Goal: Use online tool/utility: Utilize a website feature to perform a specific function

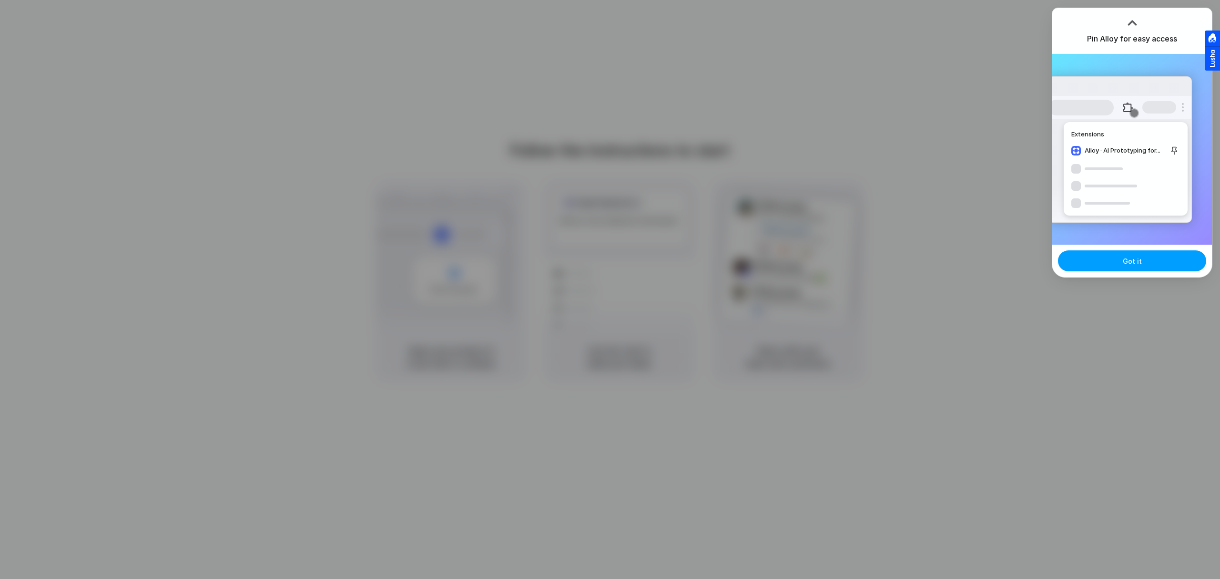
click at [1110, 264] on button "Got it" at bounding box center [1132, 260] width 148 height 21
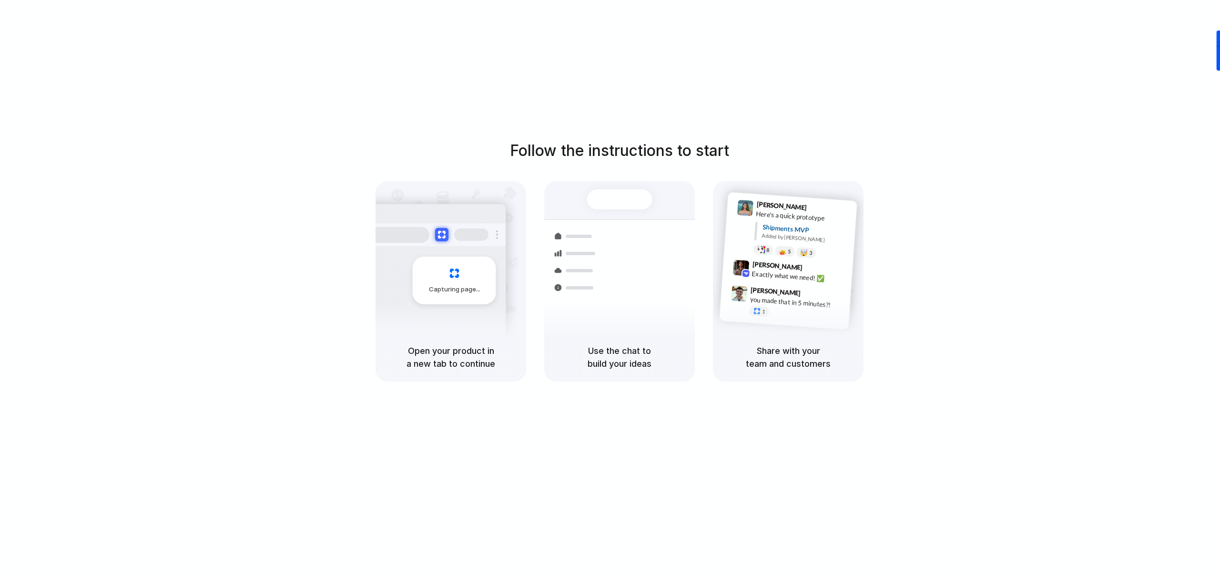
drag, startPoint x: 464, startPoint y: 412, endPoint x: 488, endPoint y: 289, distance: 125.3
click at [465, 412] on div "Follow the instructions to start Capturing page Open your product in a new tab …" at bounding box center [619, 299] width 1239 height 598
click at [1087, 251] on div "Follow the instructions to start Capturing page Open your product in a new tab …" at bounding box center [620, 260] width 1220 height 242
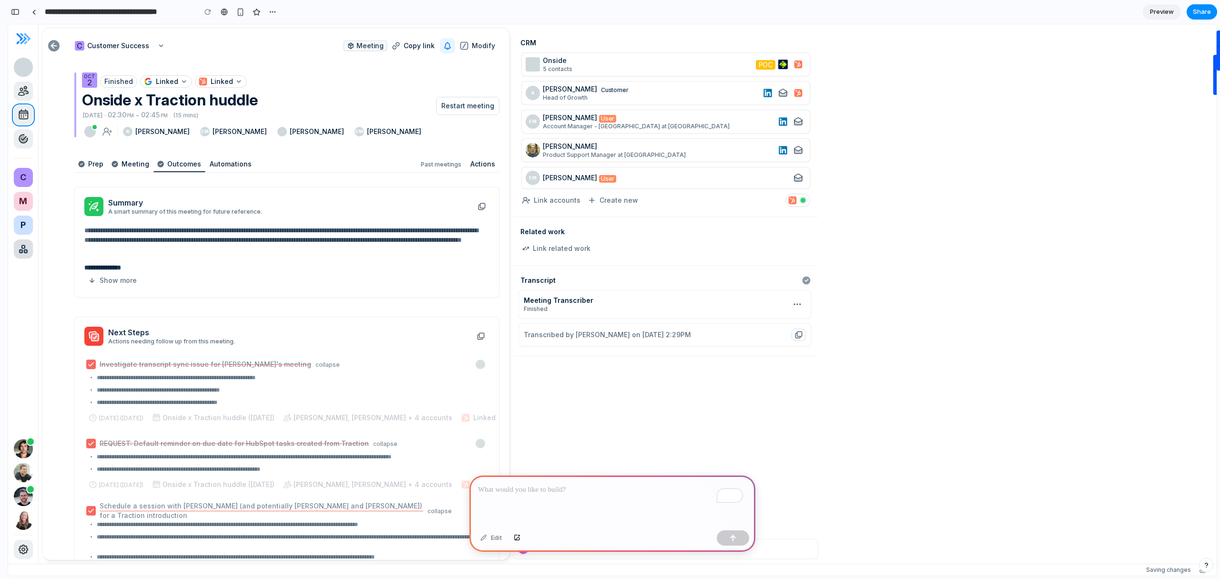
click at [601, 497] on div "To enrich screen reader interactions, please activate Accessibility in Grammarl…" at bounding box center [613, 500] width 286 height 51
click at [514, 535] on div "button" at bounding box center [517, 538] width 7 height 6
click at [527, 499] on div "To enrich screen reader interactions, please activate Accessibility in Grammarl…" at bounding box center [613, 500] width 286 height 51
click at [516, 496] on div "To enrich screen reader interactions, please activate Accessibility in Grammarl…" at bounding box center [613, 500] width 286 height 51
click at [567, 492] on div "To enrich screen reader interactions, please activate Accessibility in Grammarl…" at bounding box center [613, 500] width 286 height 51
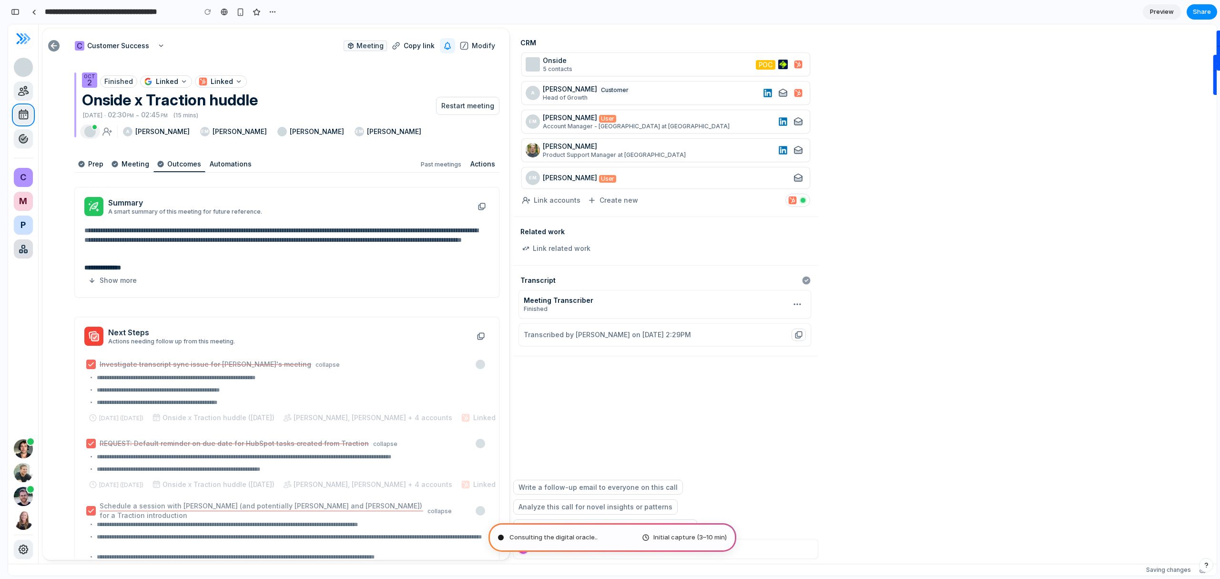
click at [91, 131] on span at bounding box center [89, 131] width 11 height 11
click at [22, 92] on icon at bounding box center [23, 90] width 11 height 11
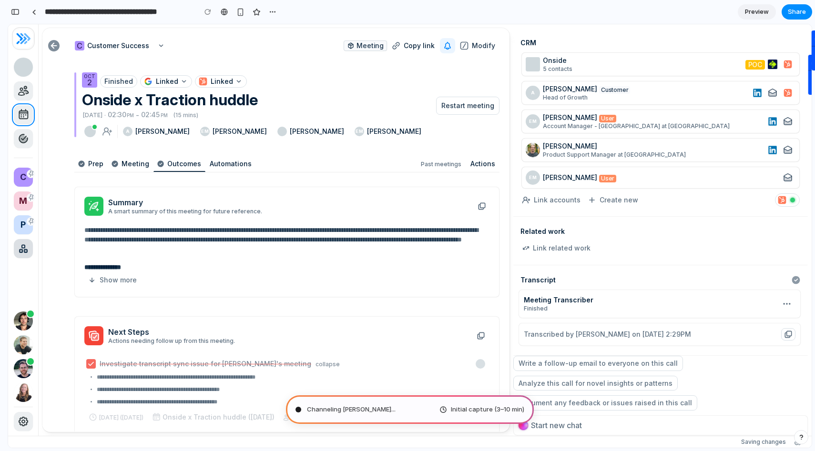
type input "**********"
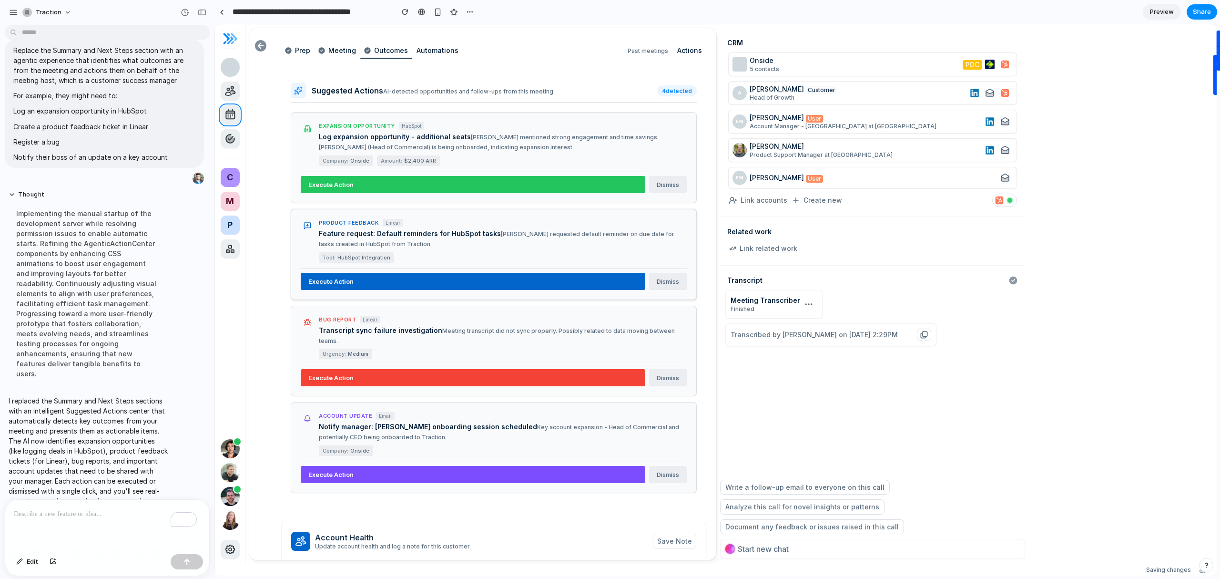
scroll to position [113, 0]
click at [436, 184] on button "Execute Action" at bounding box center [473, 184] width 345 height 17
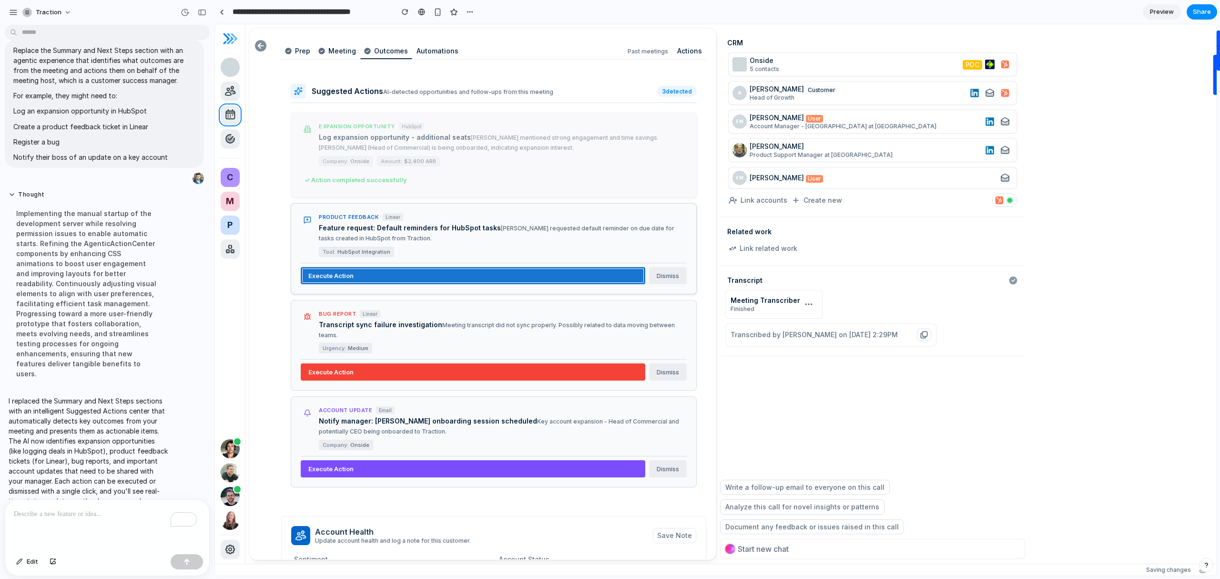
click at [409, 274] on button "Execute Action" at bounding box center [473, 275] width 345 height 17
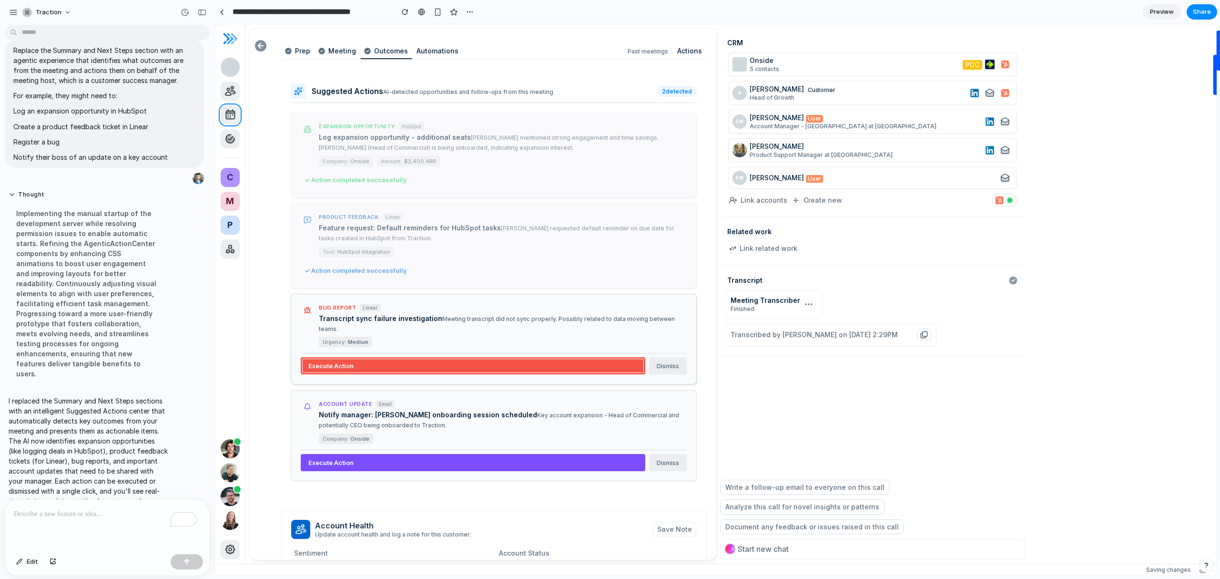
click at [426, 357] on button "Execute Action" at bounding box center [473, 365] width 345 height 17
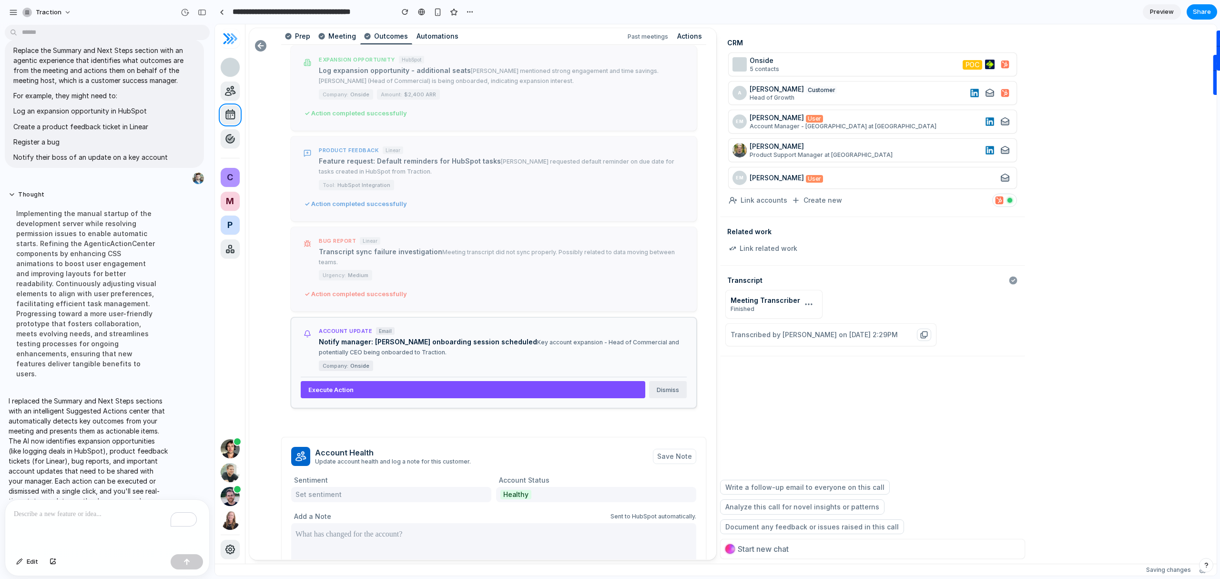
scroll to position [195, 0]
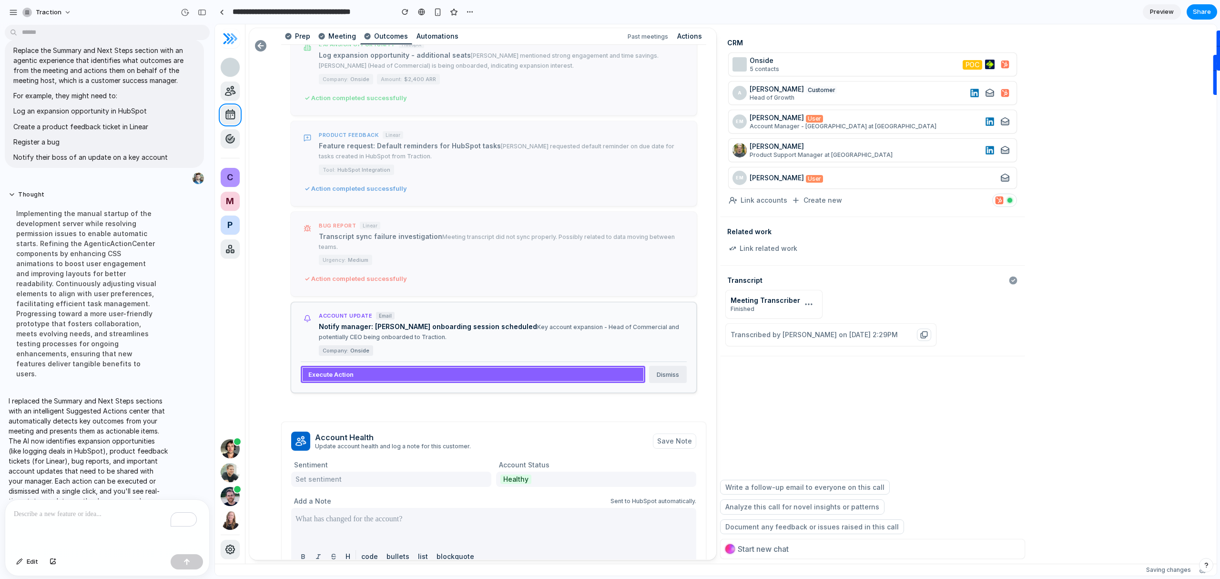
click at [448, 366] on button "Execute Action" at bounding box center [473, 374] width 345 height 17
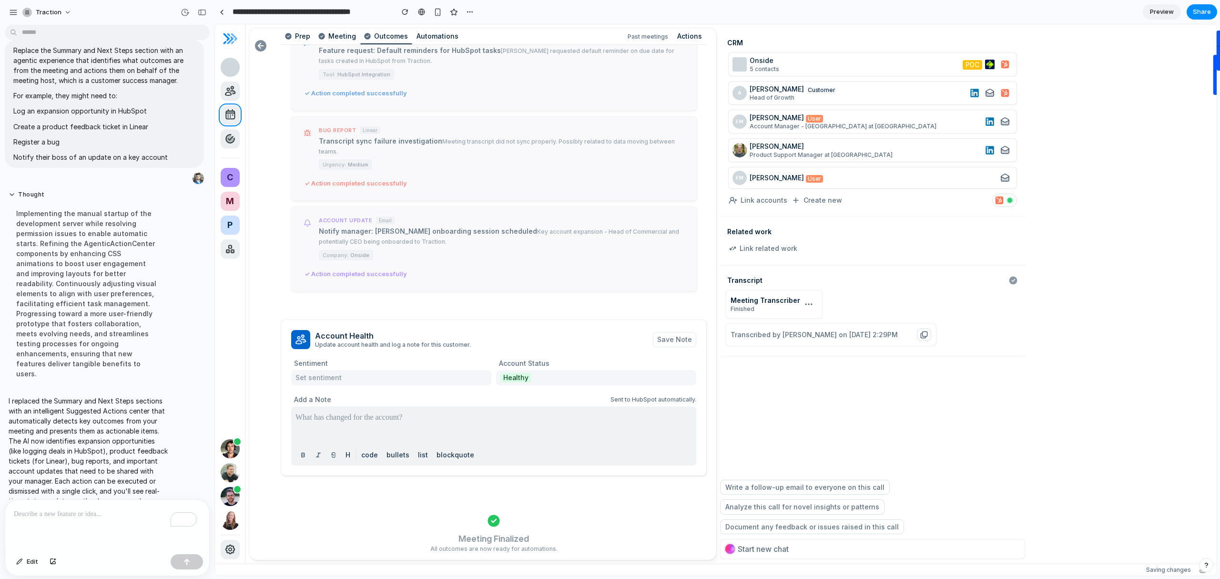
scroll to position [345, 0]
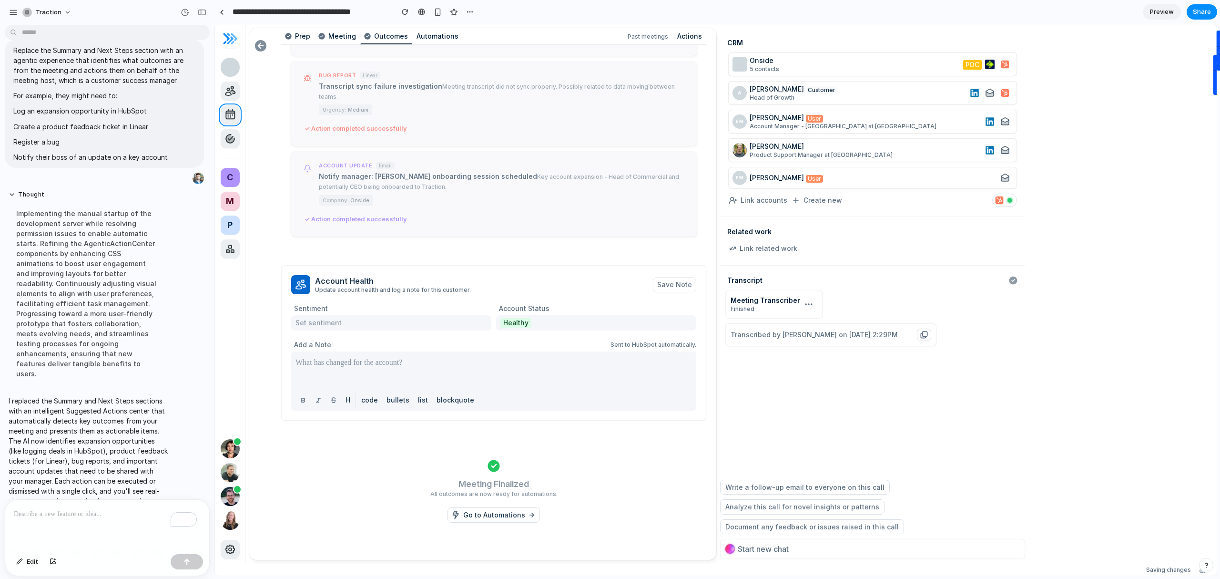
click at [107, 508] on p "To enrich screen reader interactions, please activate Accessibility in Grammarl…" at bounding box center [107, 513] width 187 height 11
click at [20, 563] on div "button" at bounding box center [19, 562] width 7 height 6
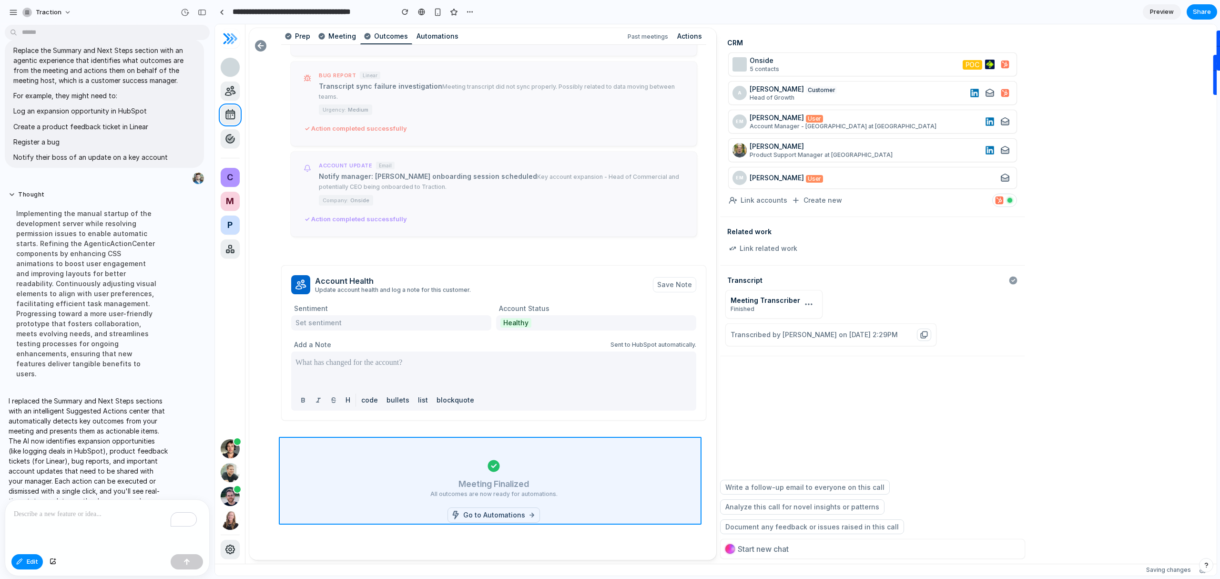
click at [534, 461] on div at bounding box center [716, 299] width 1002 height 551
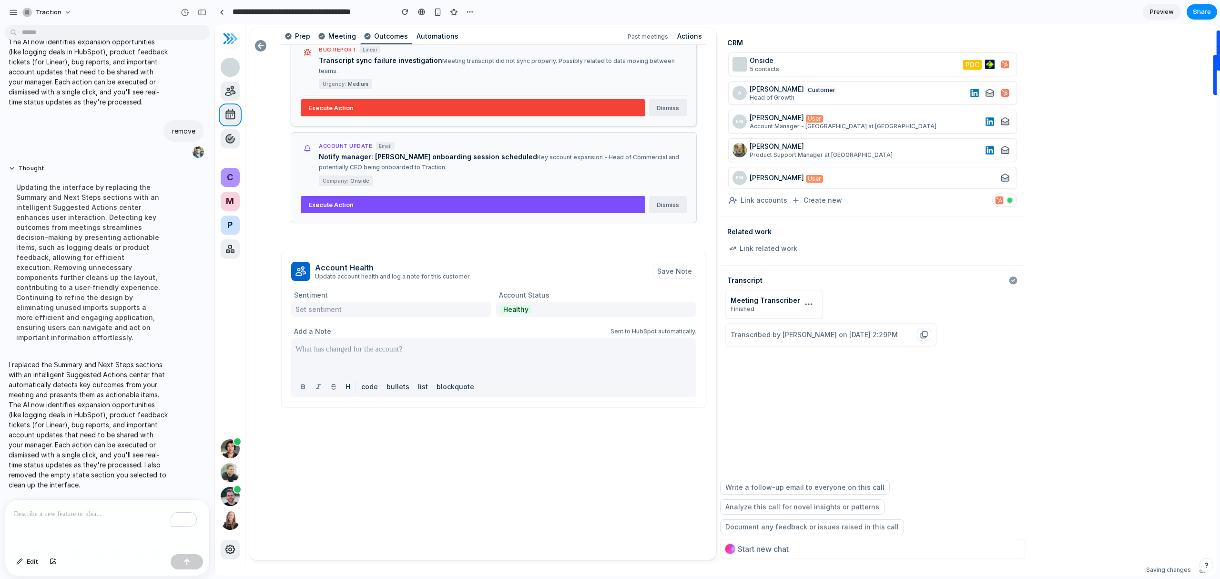
scroll to position [388, 0]
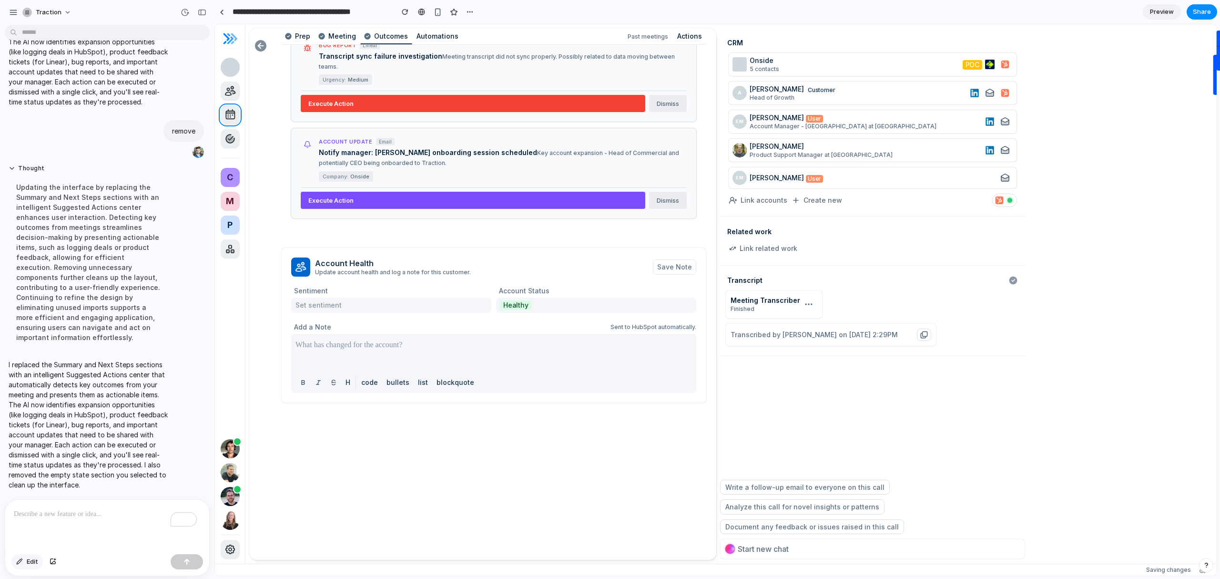
click at [27, 564] on span "Edit" at bounding box center [32, 562] width 11 height 10
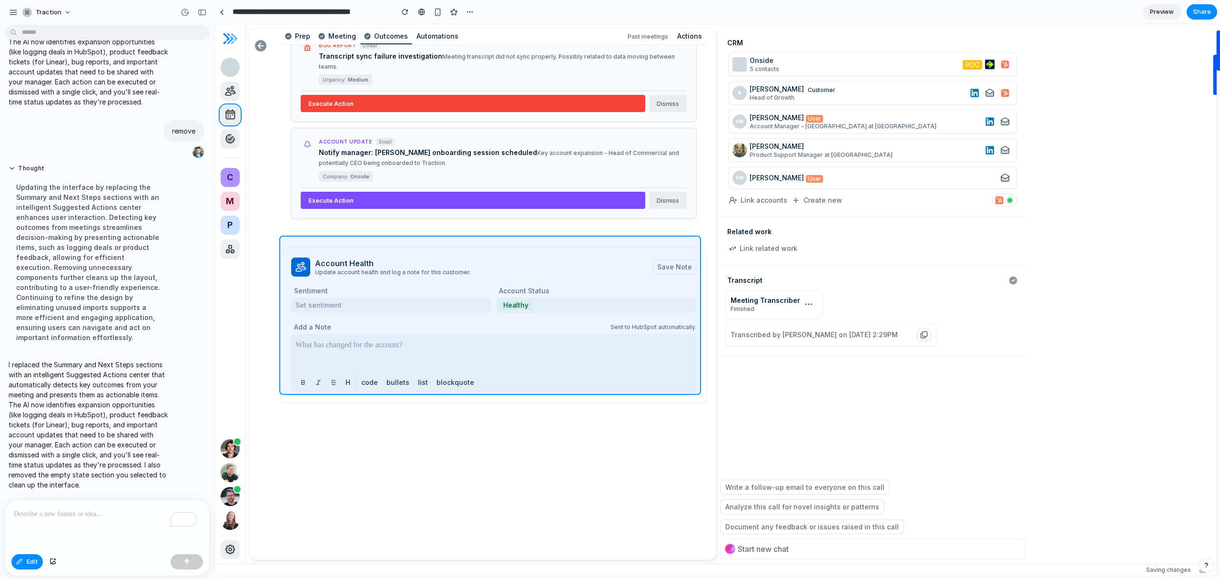
click at [614, 239] on div at bounding box center [716, 299] width 1002 height 551
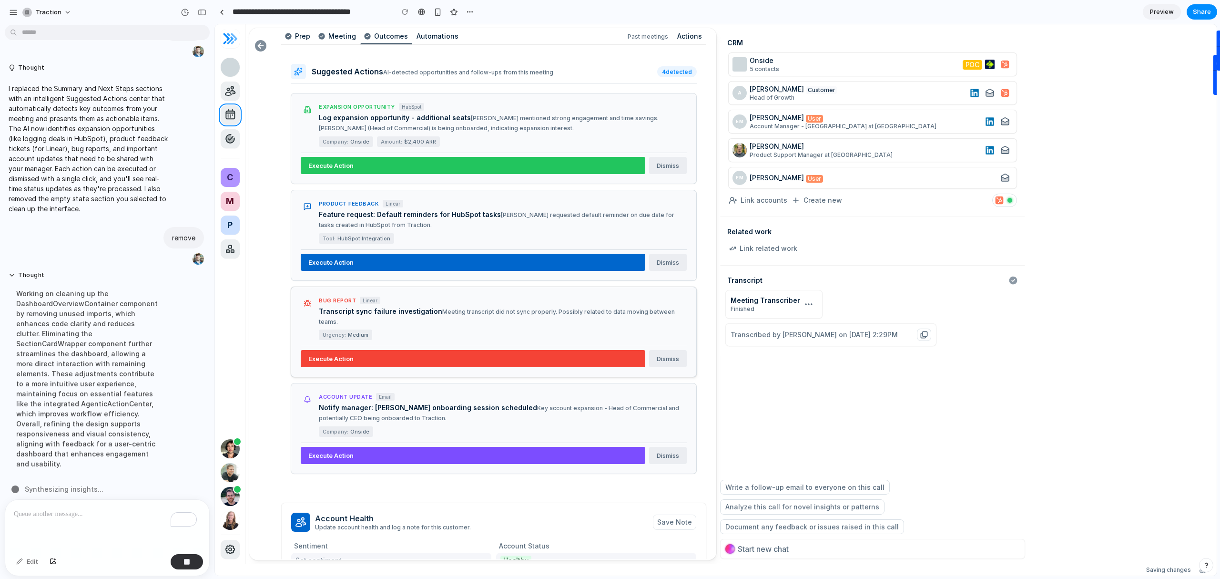
scroll to position [133, 0]
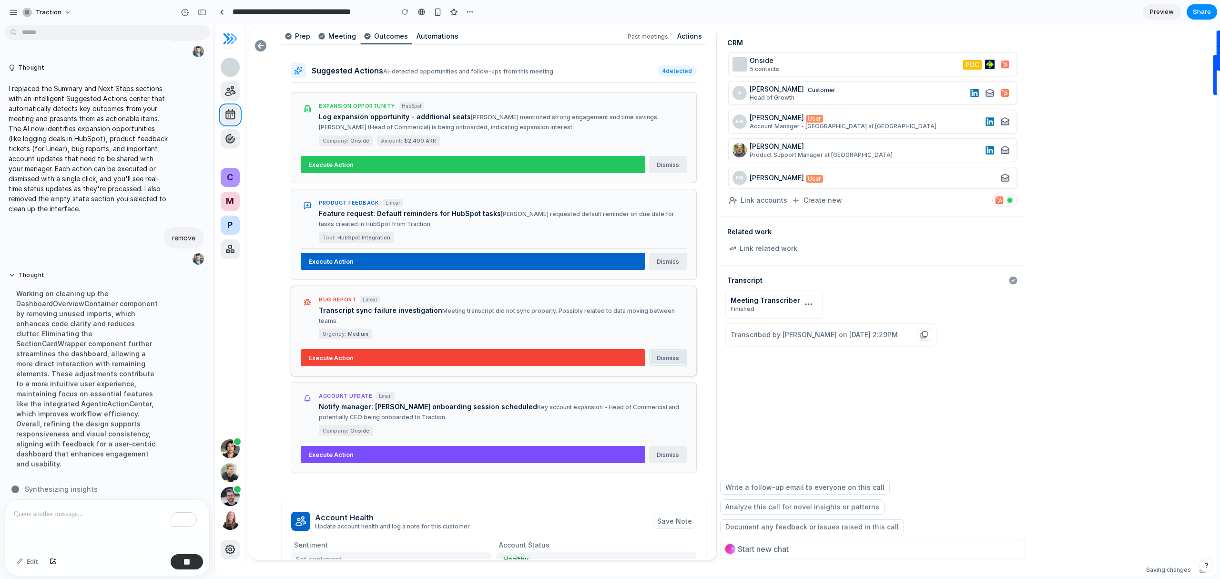
click at [668, 349] on button "Dismiss" at bounding box center [668, 357] width 38 height 17
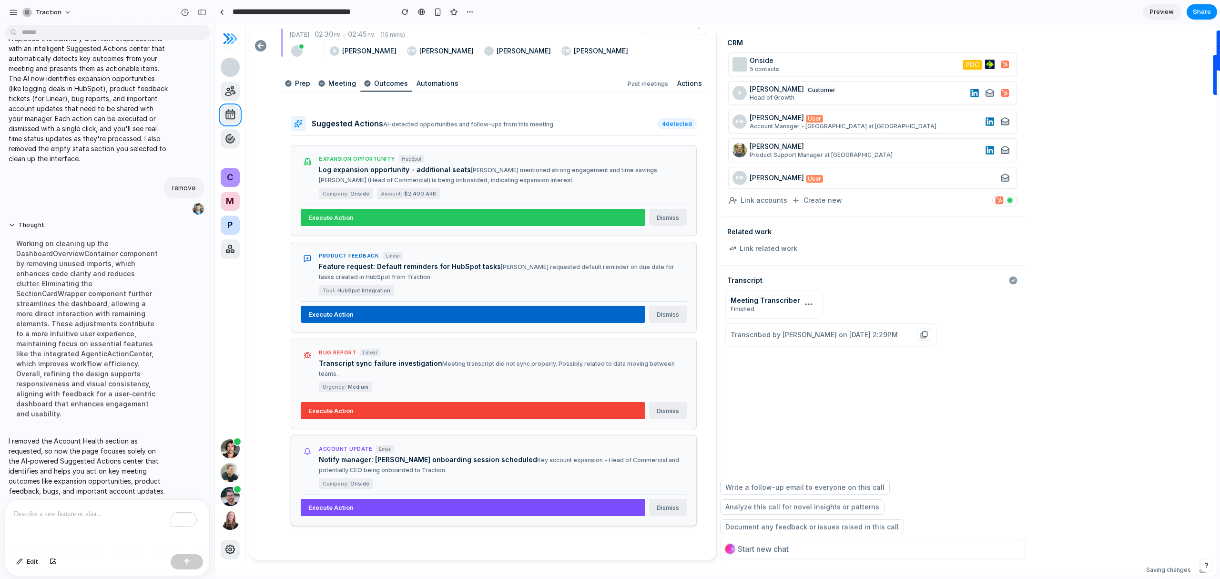
scroll to position [81, 0]
click at [28, 563] on span "Edit" at bounding box center [32, 562] width 11 height 10
click at [388, 439] on div at bounding box center [716, 299] width 1002 height 551
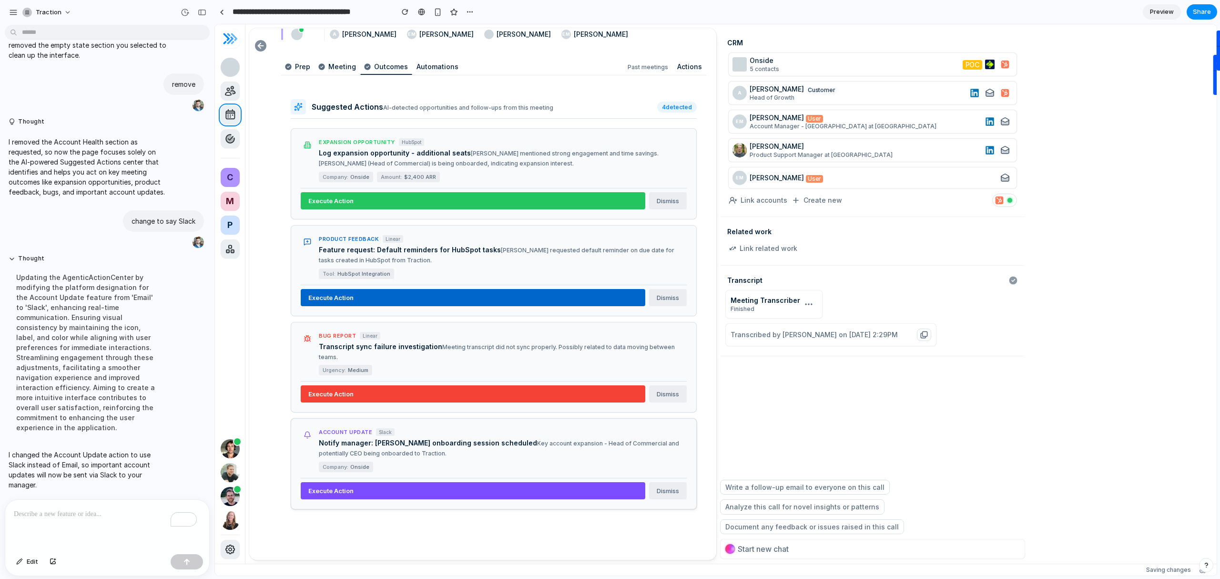
scroll to position [96, 0]
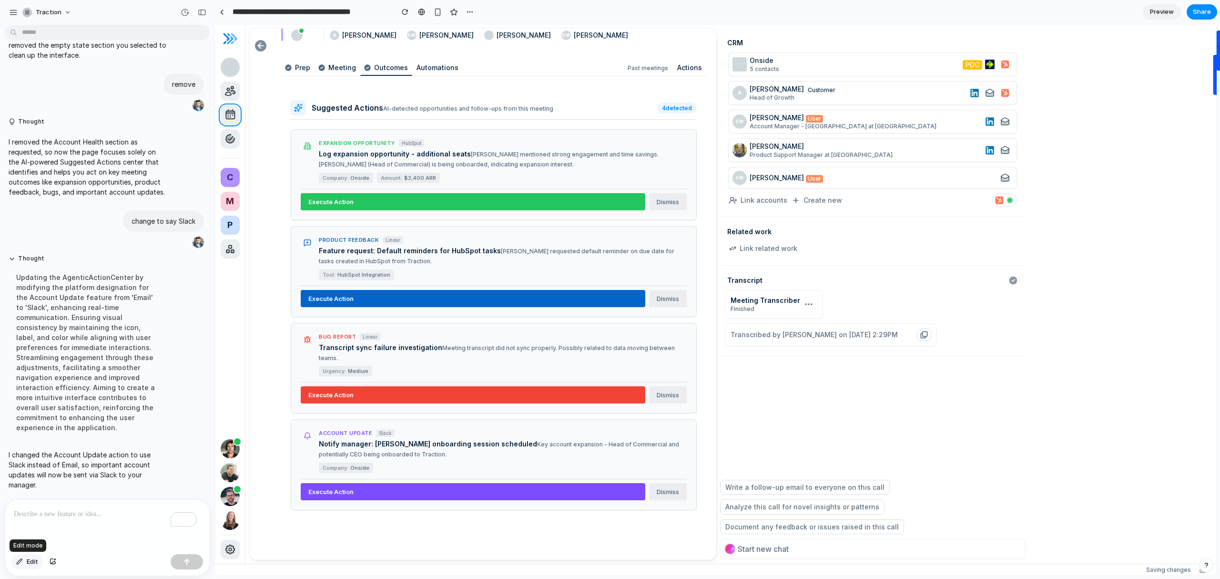
click at [29, 563] on span "Edit" at bounding box center [32, 562] width 11 height 10
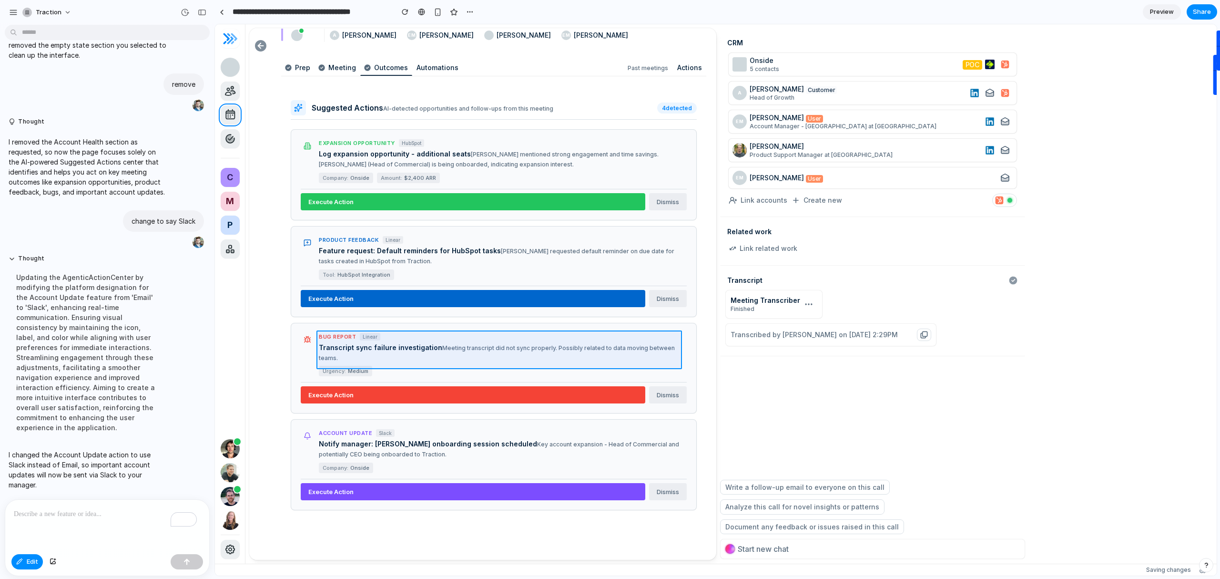
click at [434, 354] on div at bounding box center [716, 299] width 1002 height 551
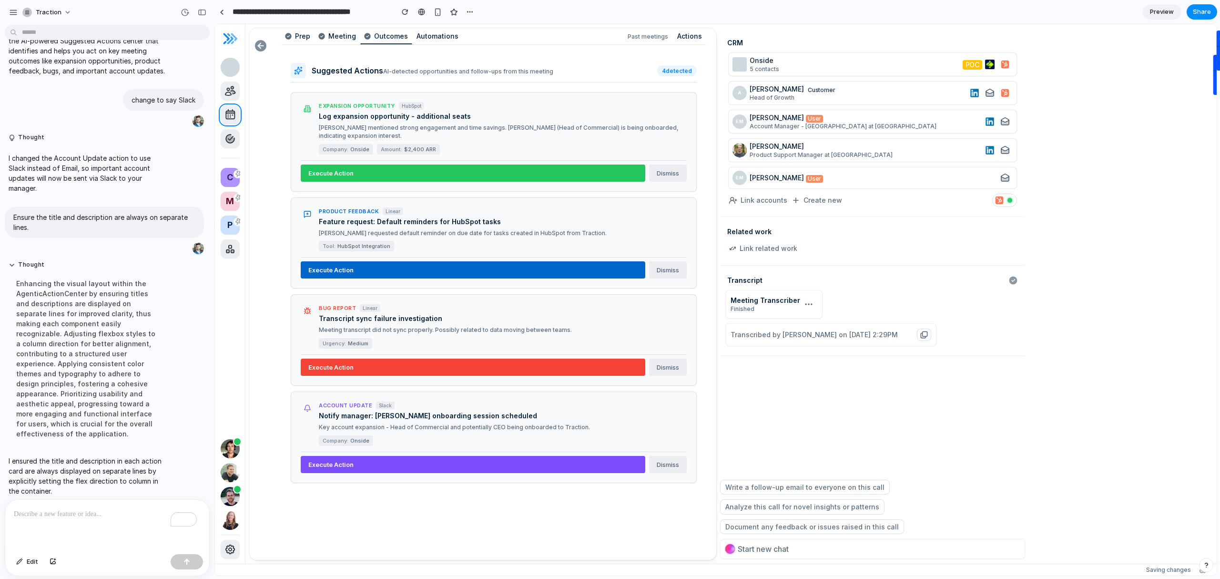
scroll to position [135, 0]
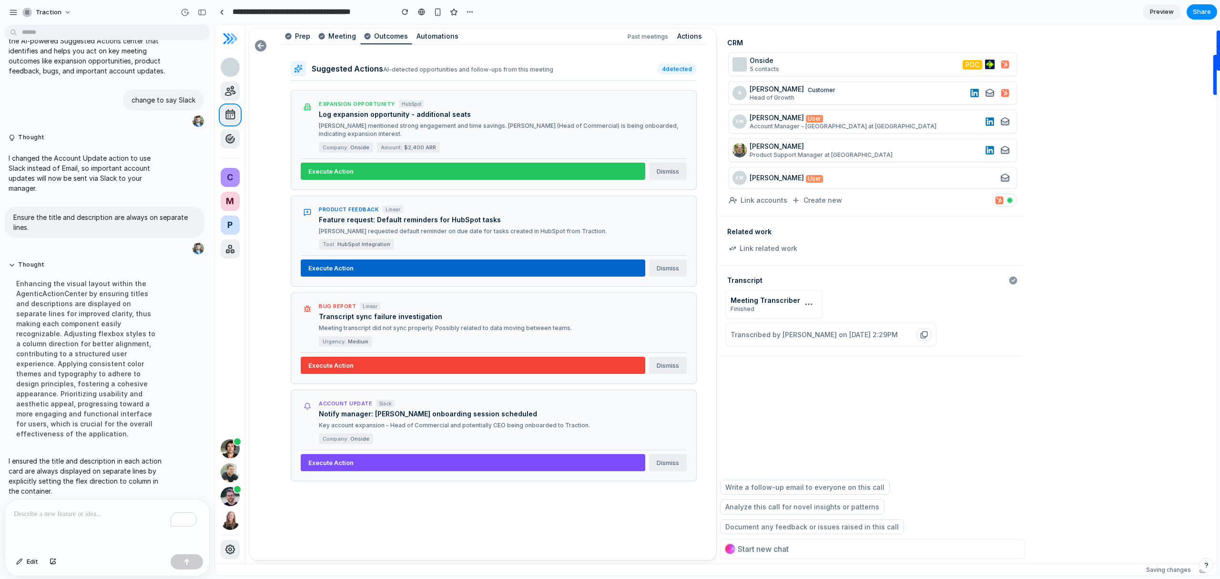
click at [90, 529] on div "To enrich screen reader interactions, please activate Accessibility in Grammarl…" at bounding box center [107, 525] width 204 height 51
paste div "To enrich screen reader interactions, please activate Accessibility in Grammarl…"
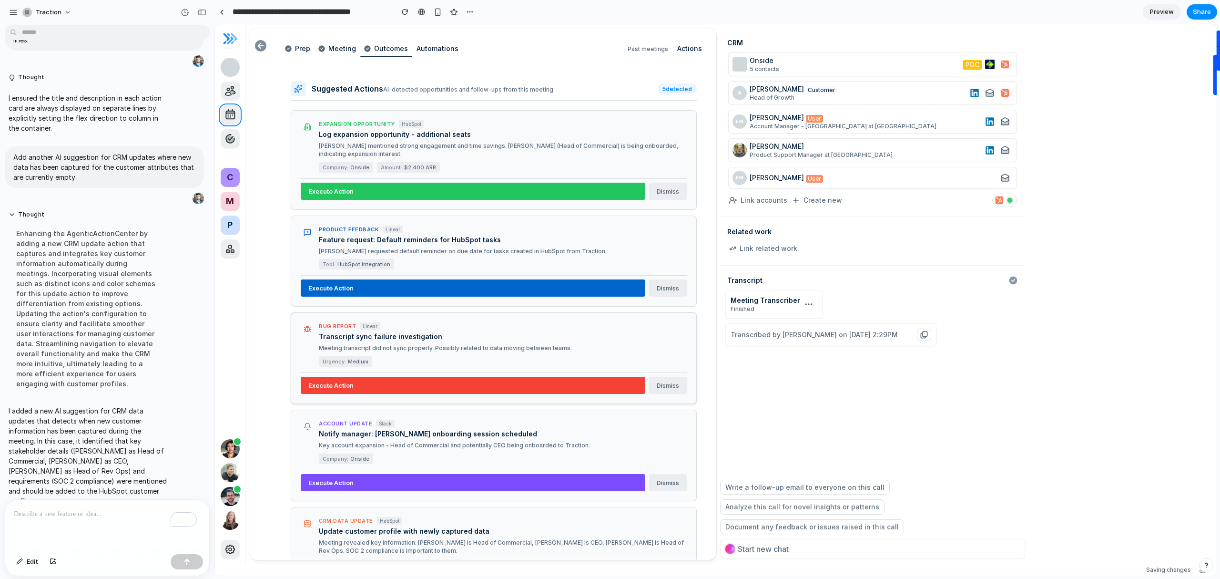
scroll to position [0, 0]
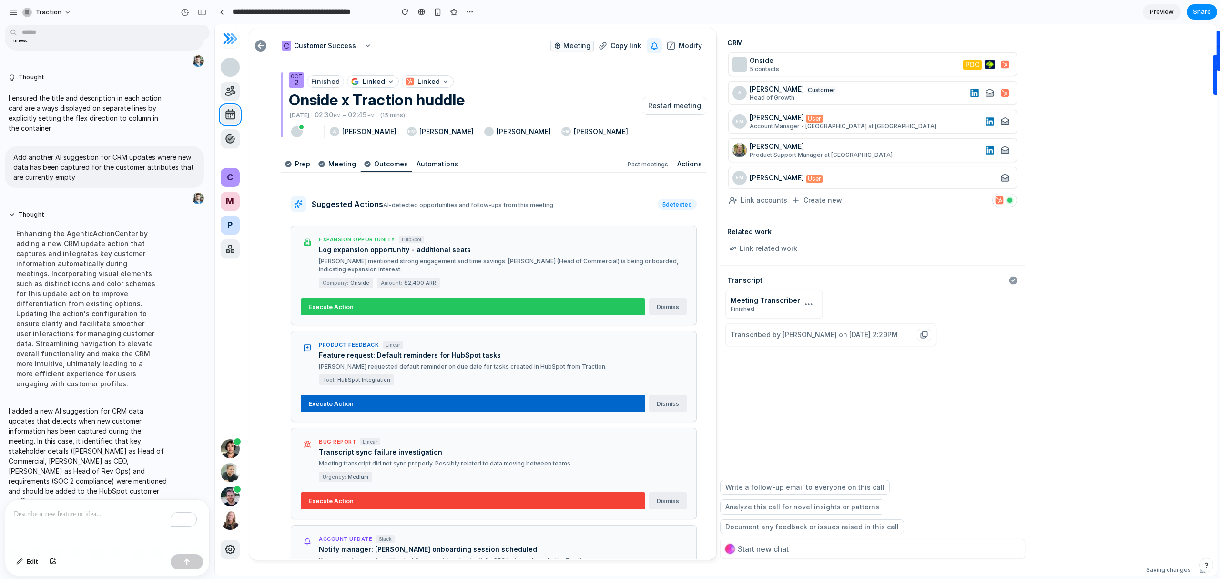
click at [116, 514] on p "To enrich screen reader interactions, please activate Accessibility in Grammarl…" at bounding box center [105, 513] width 183 height 11
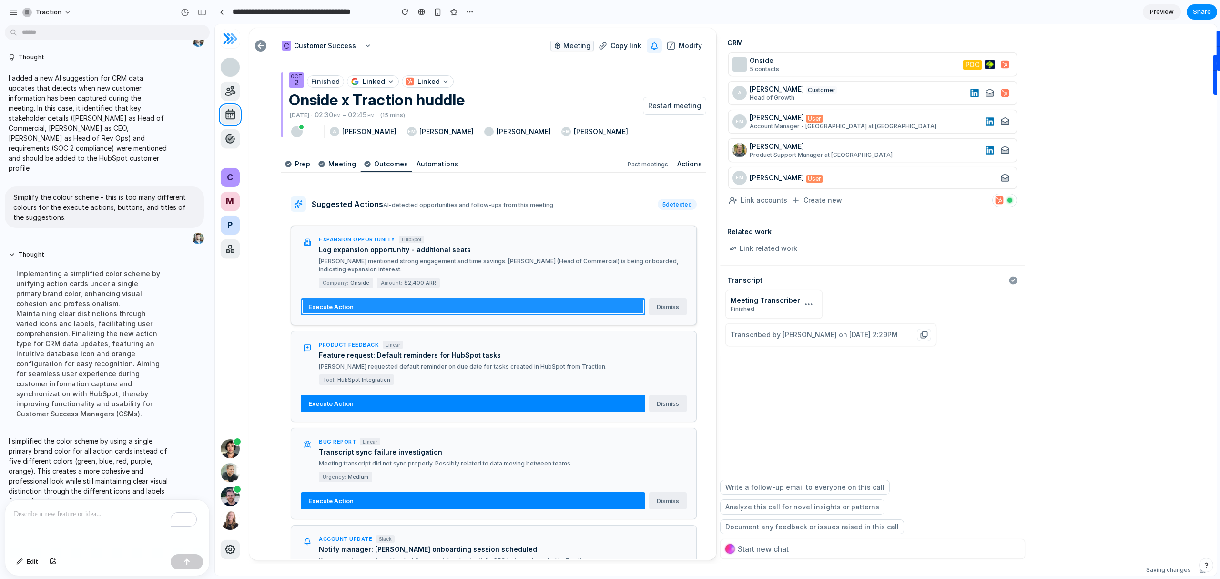
click at [406, 309] on button "Execute Action" at bounding box center [473, 306] width 345 height 17
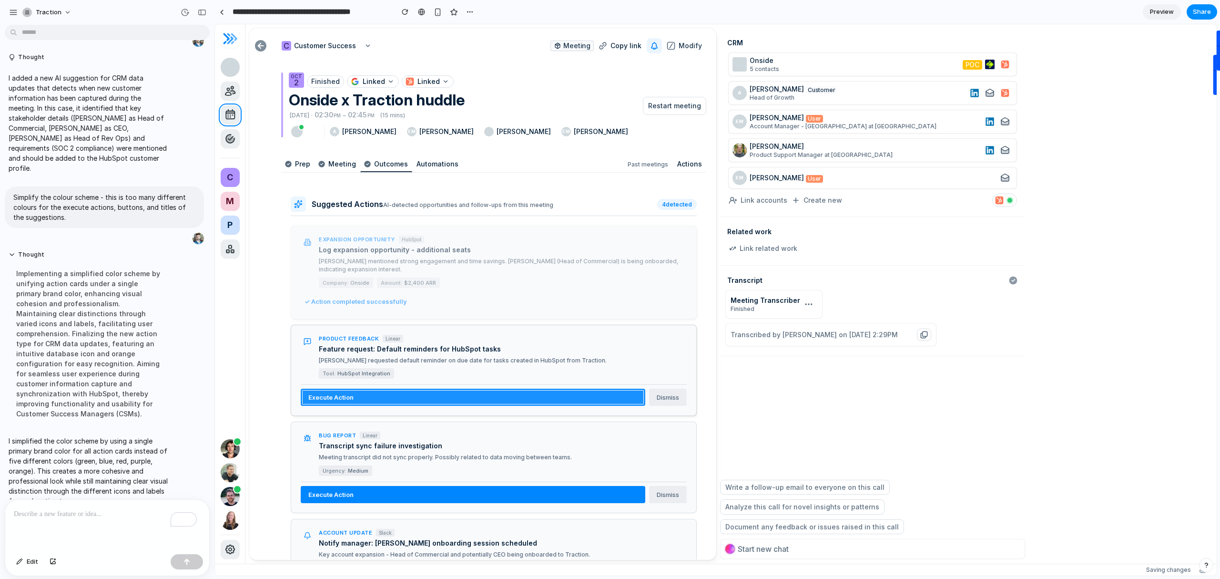
click at [436, 394] on button "Execute Action" at bounding box center [473, 397] width 345 height 17
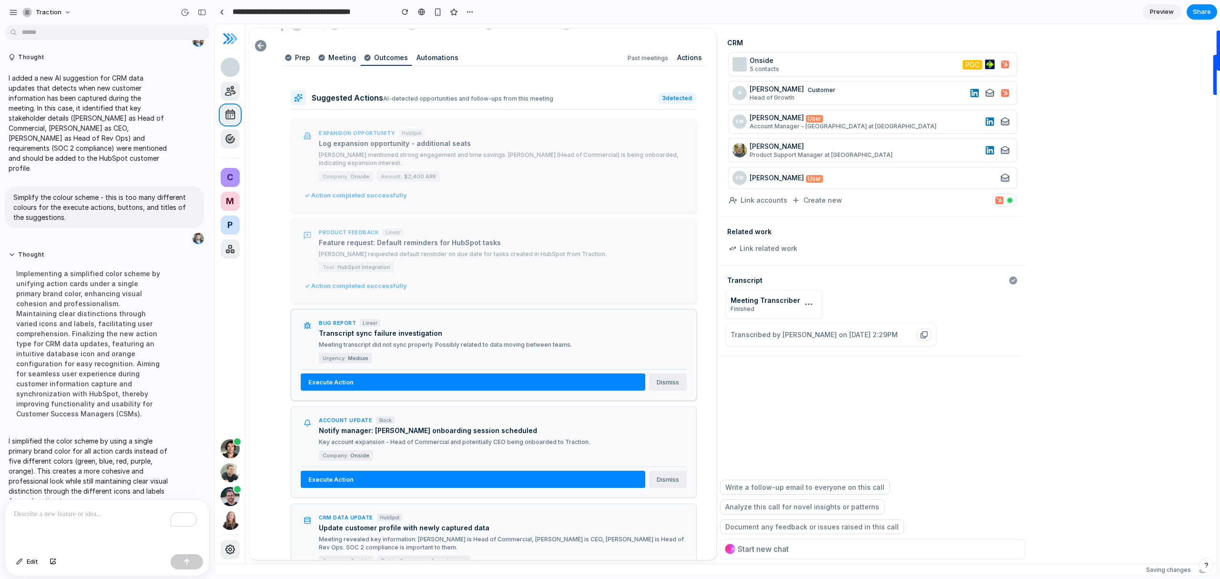
scroll to position [108, 0]
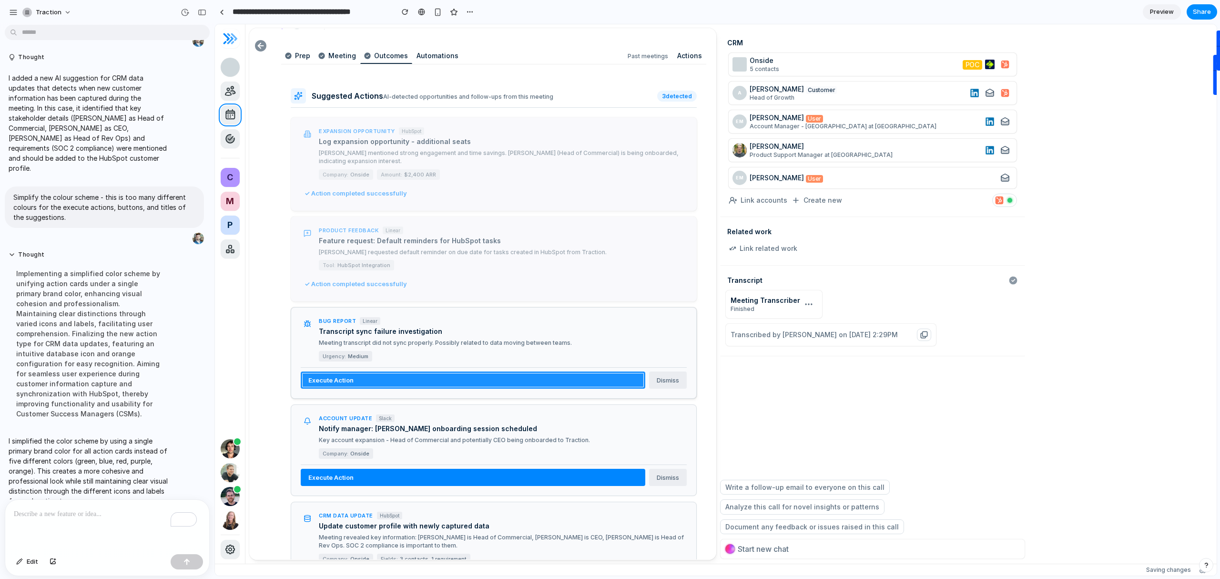
click at [361, 378] on button "Execute Action" at bounding box center [473, 379] width 345 height 17
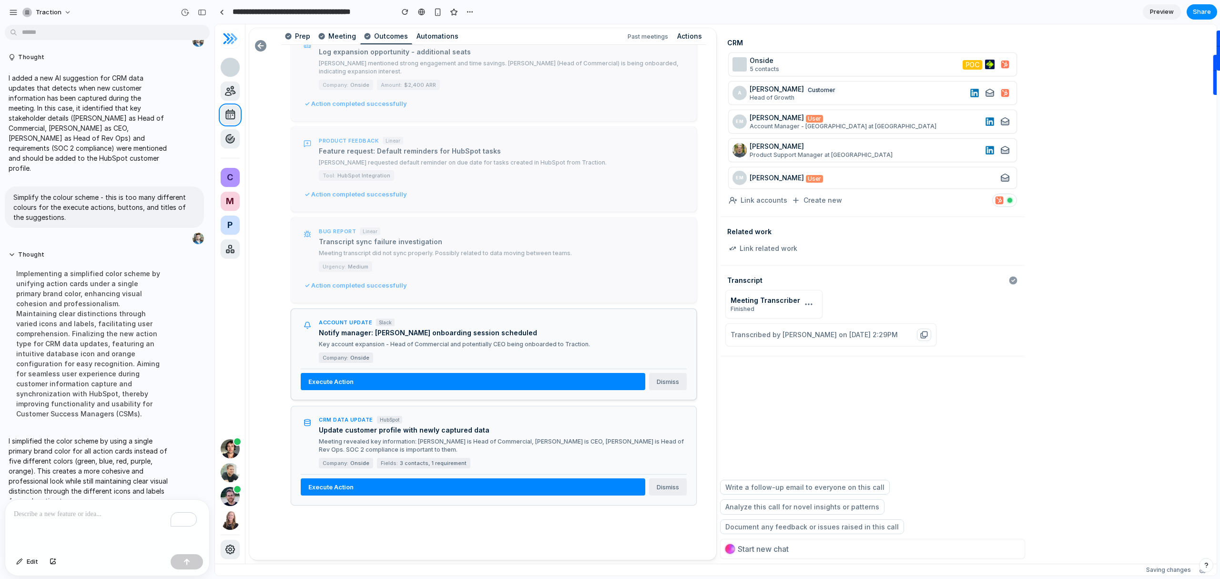
scroll to position [208, 0]
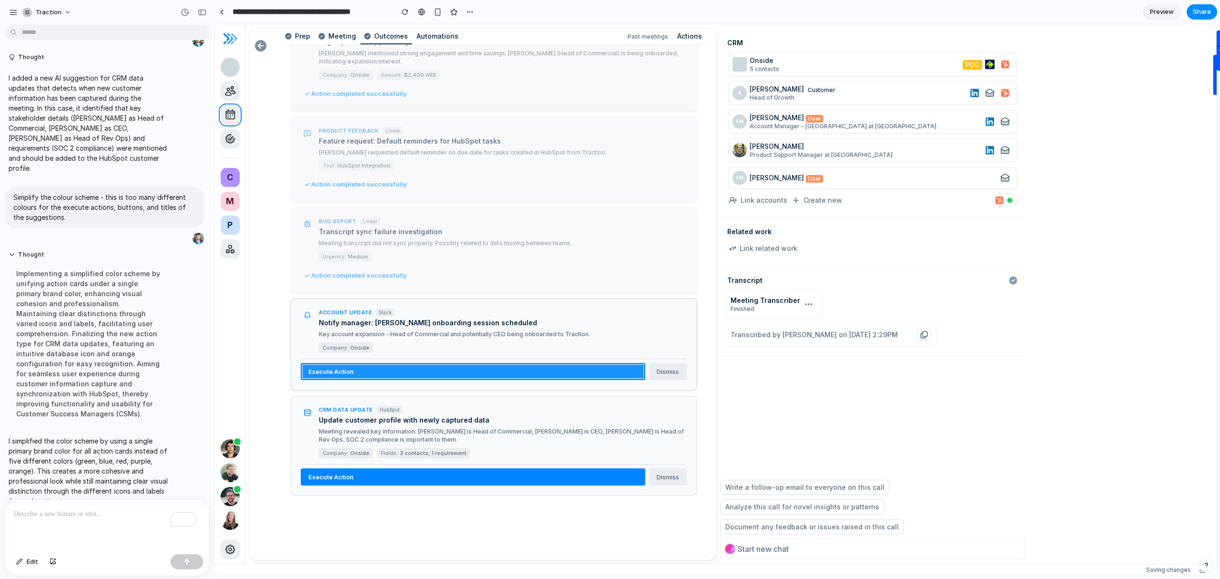
click at [339, 372] on button "Execute Action" at bounding box center [473, 371] width 345 height 17
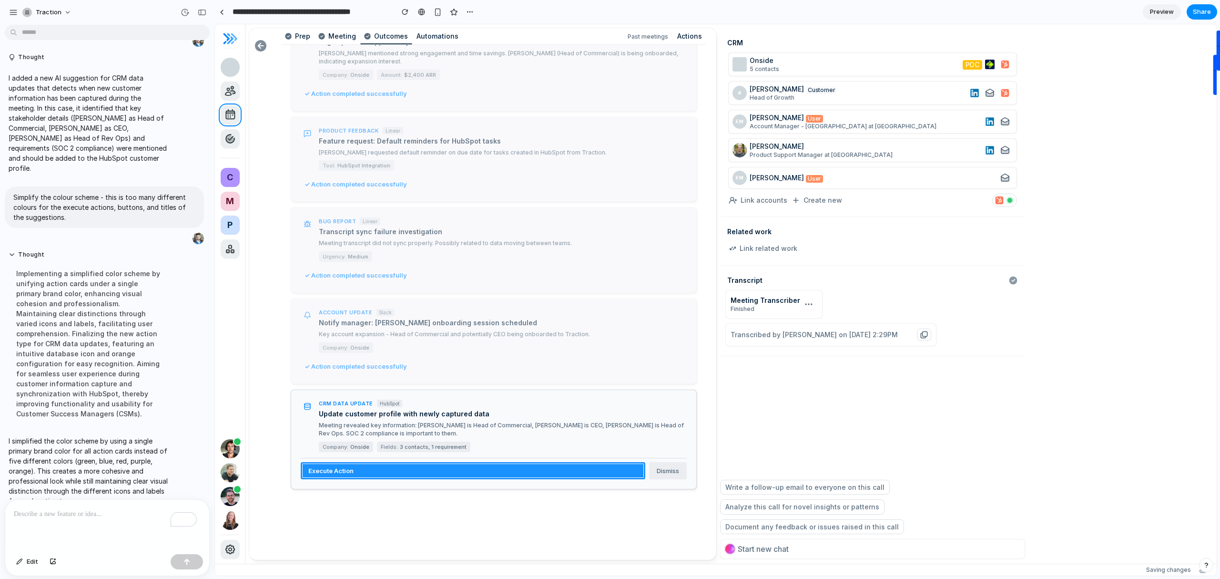
click at [495, 468] on button "Execute Action" at bounding box center [473, 470] width 345 height 17
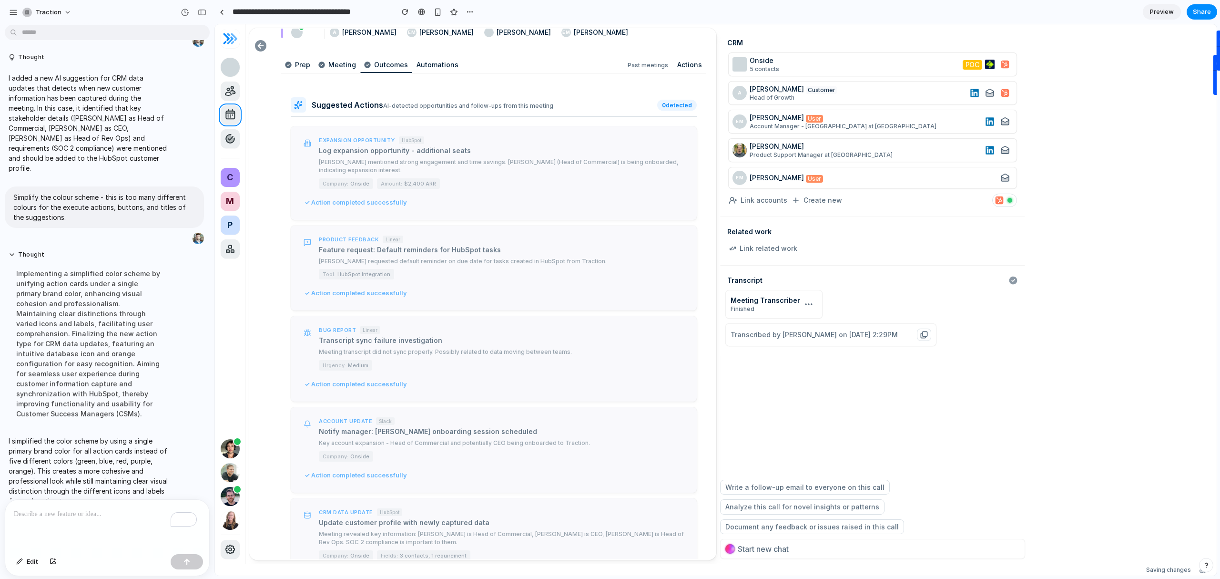
scroll to position [0, 0]
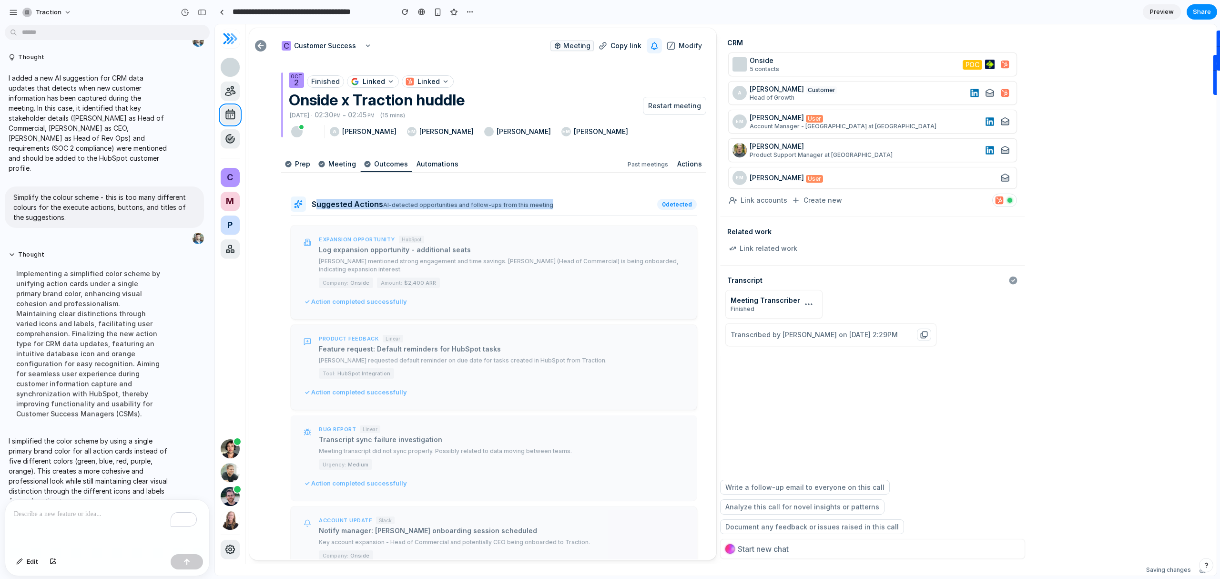
drag, startPoint x: 316, startPoint y: 205, endPoint x: 560, endPoint y: 203, distance: 243.6
click at [559, 203] on div "Suggested Actions AI-detected opportunities and follow-ups from this meeting" at bounding box center [482, 204] width 340 height 10
click at [571, 204] on div "Suggested Actions AI-detected opportunities and follow-ups from this meeting" at bounding box center [482, 204] width 340 height 10
click at [686, 165] on p "Actions" at bounding box center [689, 164] width 25 height 8
click at [640, 178] on div "Suggested Actions AI-detected opportunities and follow-ups from this meeting 0 …" at bounding box center [493, 535] width 425 height 717
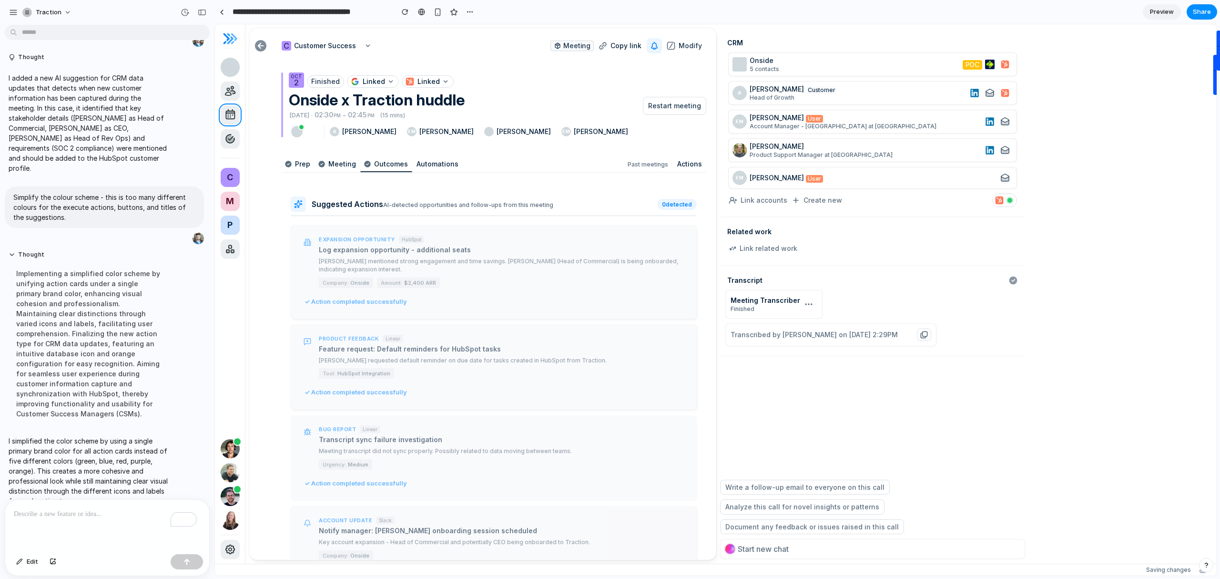
click at [640, 165] on p "Past meetings" at bounding box center [648, 165] width 41 height 8
click at [629, 185] on div "Suggested Actions AI-detected opportunities and follow-ups from this meeting 0 …" at bounding box center [493, 535] width 425 height 717
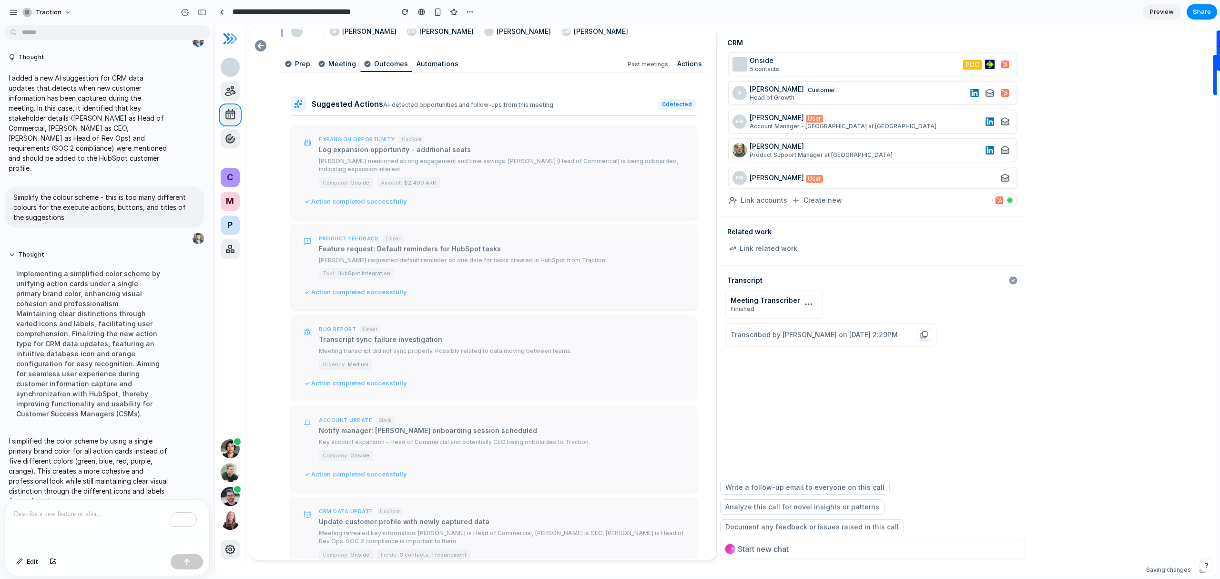
scroll to position [99, 0]
click at [30, 555] on button "Edit" at bounding box center [26, 561] width 31 height 15
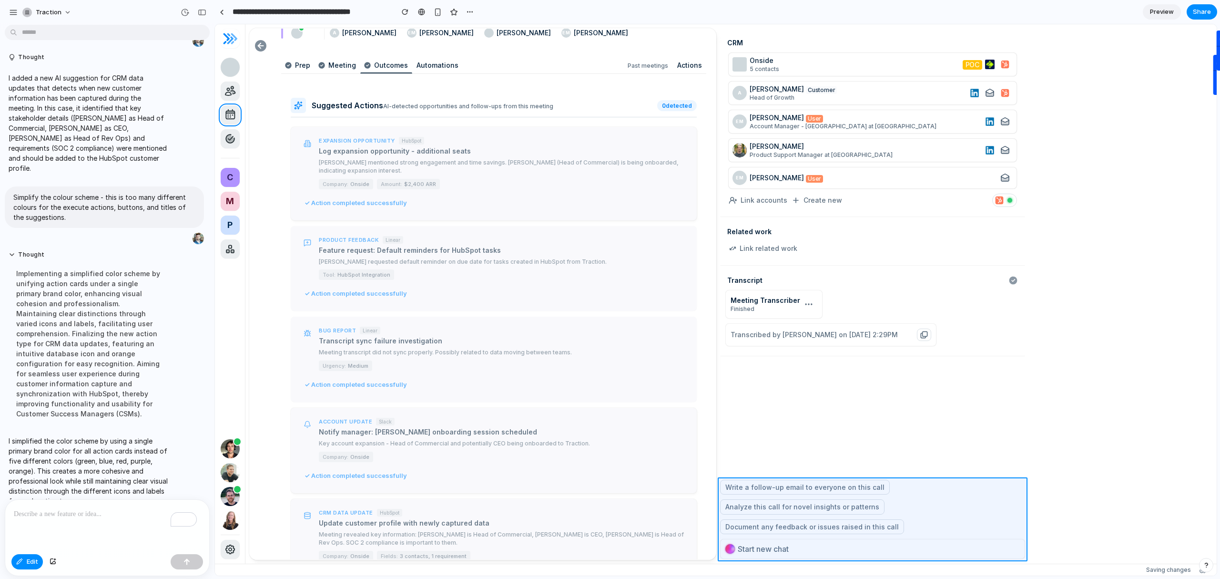
click at [922, 483] on div at bounding box center [716, 299] width 1002 height 551
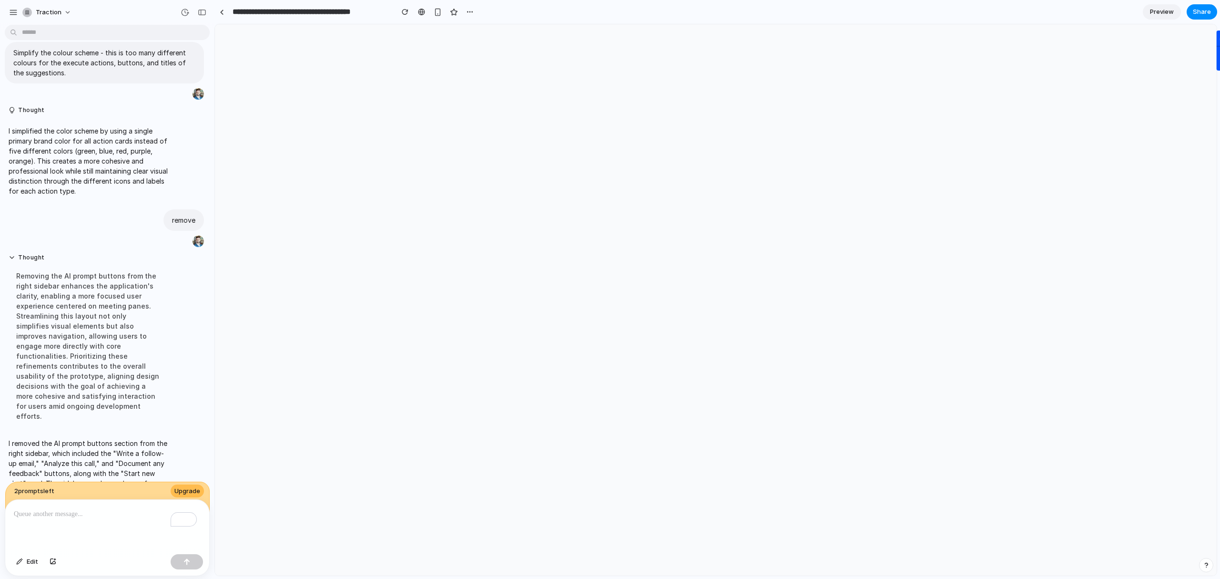
scroll to position [0, 0]
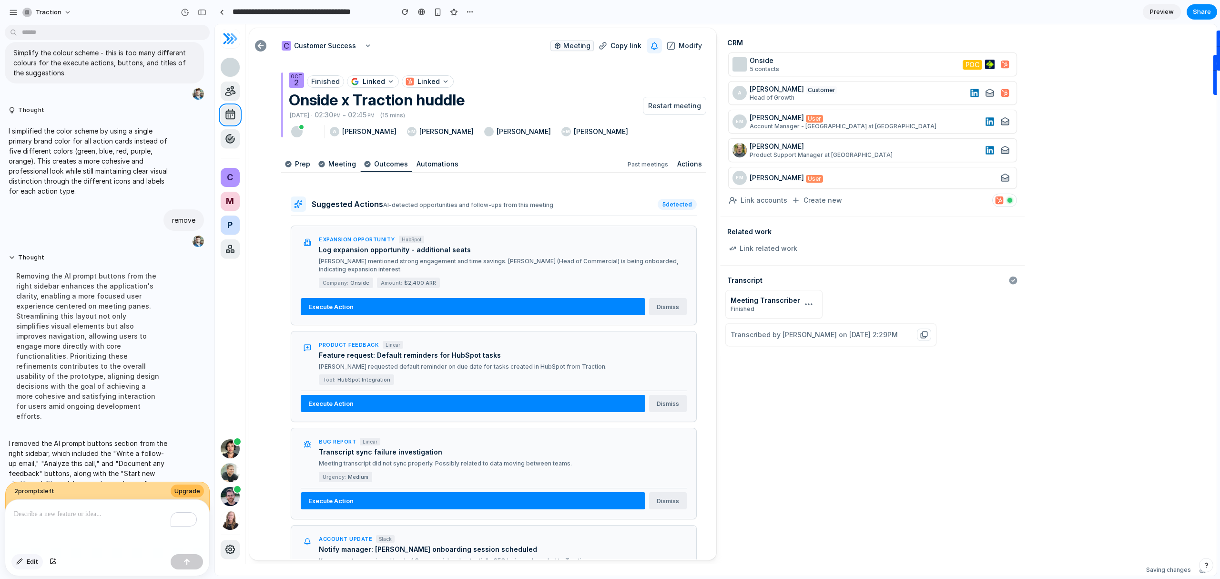
click at [32, 565] on span "Edit" at bounding box center [32, 562] width 11 height 10
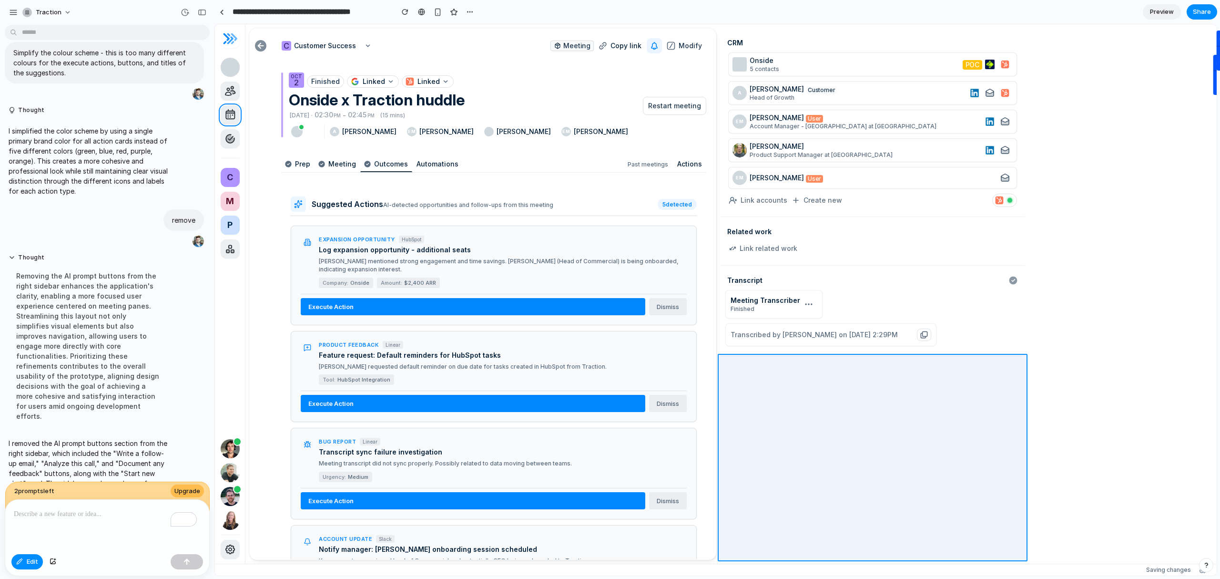
click at [806, 379] on div at bounding box center [716, 299] width 1002 height 551
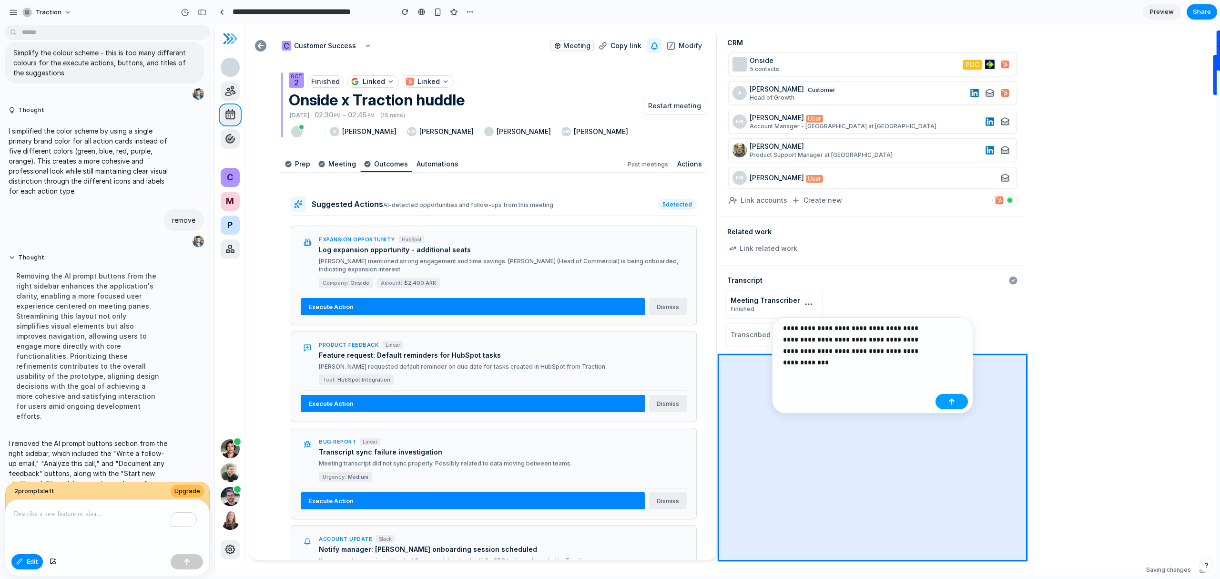
click at [957, 404] on button "button" at bounding box center [952, 401] width 32 height 15
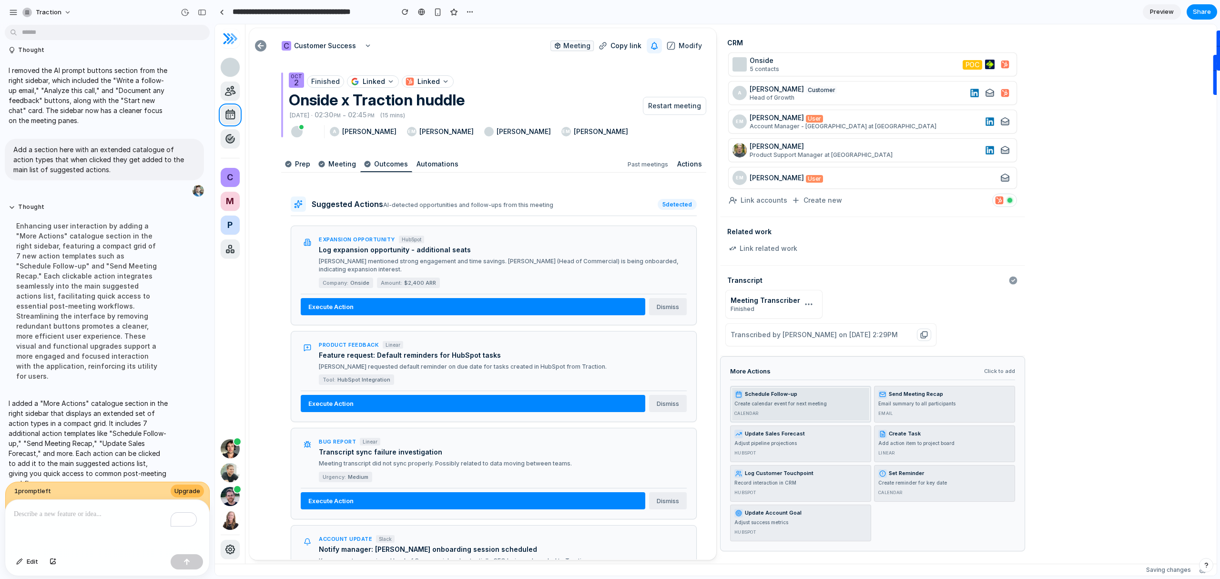
click at [817, 403] on span "Create calendar event for next meeting" at bounding box center [781, 403] width 92 height 6
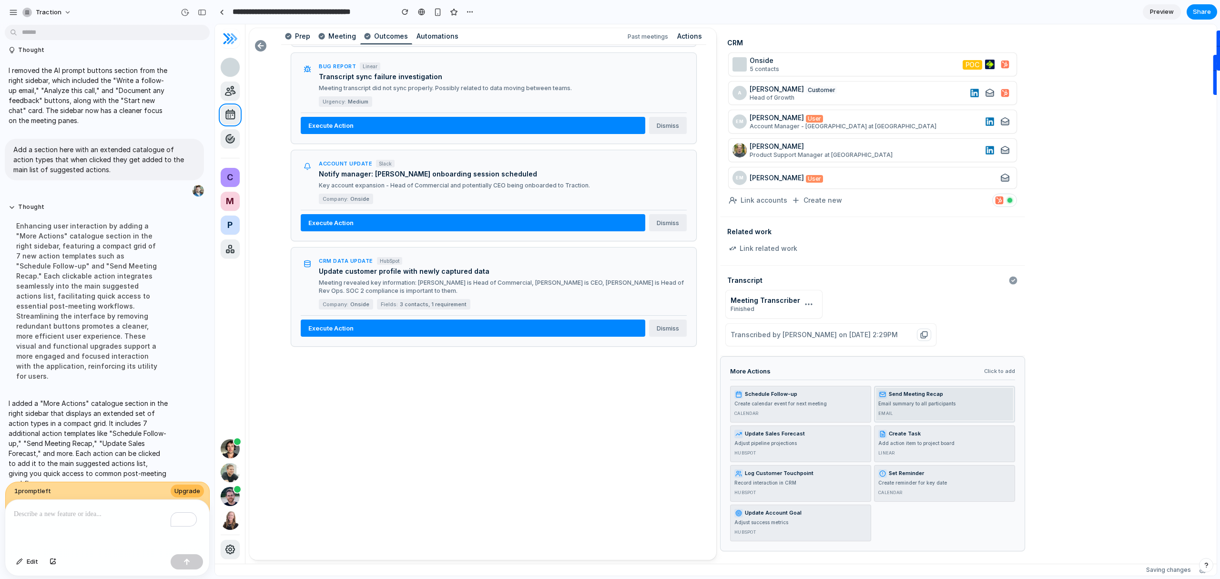
click at [965, 401] on button "Send Meeting Recap Email summary to all participants Email" at bounding box center [944, 404] width 141 height 37
click at [948, 439] on button "Create Task Add action item to project board Linear" at bounding box center [944, 443] width 141 height 37
click at [771, 444] on span "Adjust pipeline projections" at bounding box center [766, 443] width 62 height 6
click at [777, 481] on span "Record interaction in CRM" at bounding box center [766, 483] width 62 height 6
click at [936, 480] on span "Create reminder for key date" at bounding box center [913, 483] width 69 height 6
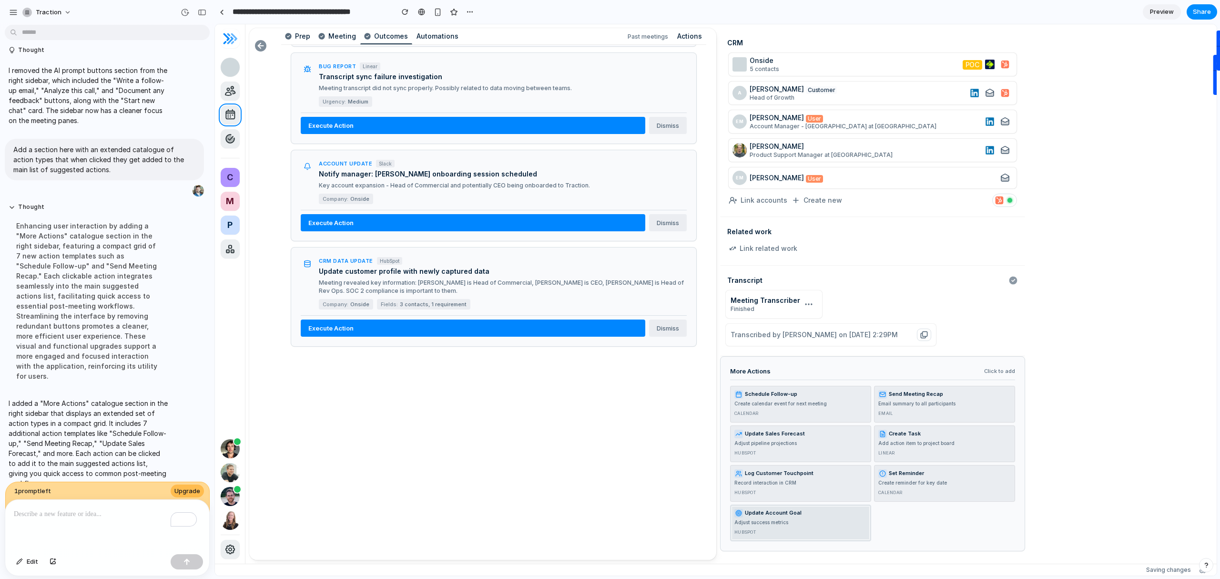
click at [785, 528] on button "Update Account Goal Adjust success metrics HubSpot" at bounding box center [800, 522] width 141 height 37
click at [977, 482] on button "Set Reminder Create reminder for key date Calendar" at bounding box center [944, 483] width 141 height 37
click at [808, 479] on button "Log Customer Touchpoint Record interaction in CRM HubSpot" at bounding box center [800, 483] width 141 height 37
click at [817, 438] on button "Update Sales Forecast Adjust pipeline projections HubSpot" at bounding box center [800, 443] width 141 height 37
click at [952, 455] on button "Create Task Add action item to project board Linear" at bounding box center [944, 443] width 141 height 37
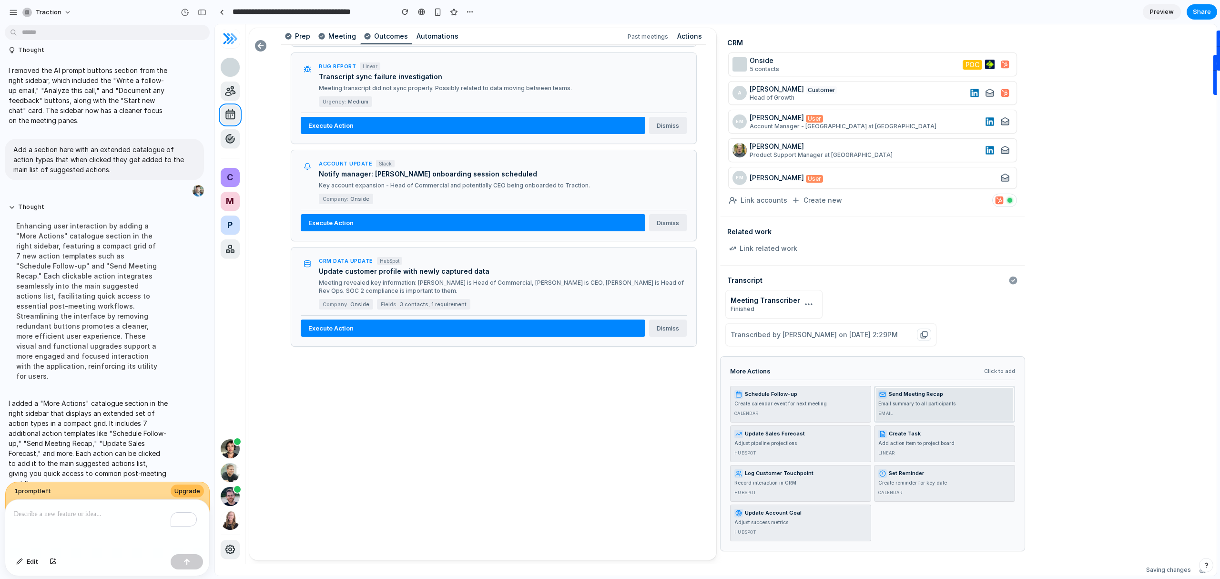
click at [952, 396] on div "Send Meeting Recap" at bounding box center [945, 394] width 133 height 9
click at [800, 398] on div "Schedule Follow-up" at bounding box center [801, 394] width 133 height 9
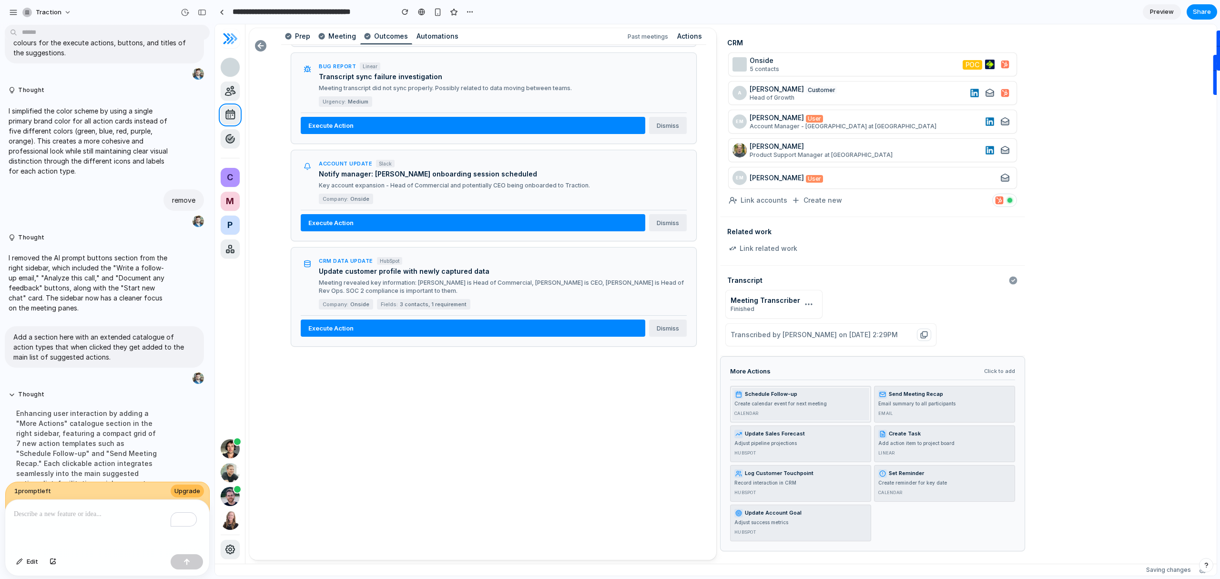
scroll to position [1303, 0]
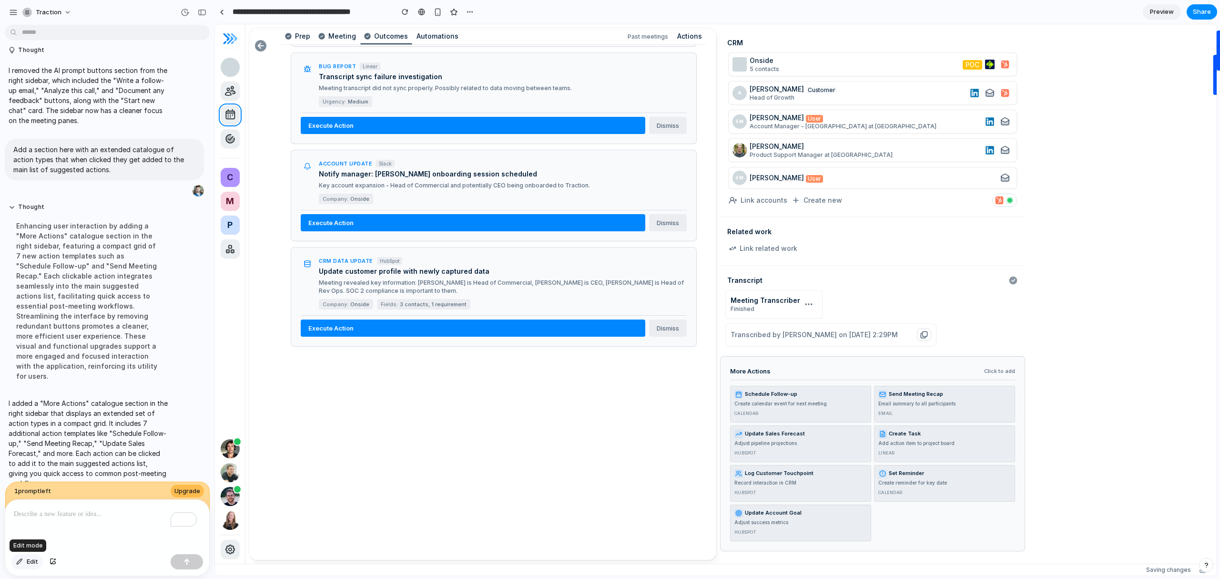
click at [27, 562] on span "Edit" at bounding box center [32, 562] width 11 height 10
click at [96, 521] on div "To enrich screen reader interactions, please activate Accessibility in Grammarl…" at bounding box center [107, 525] width 204 height 51
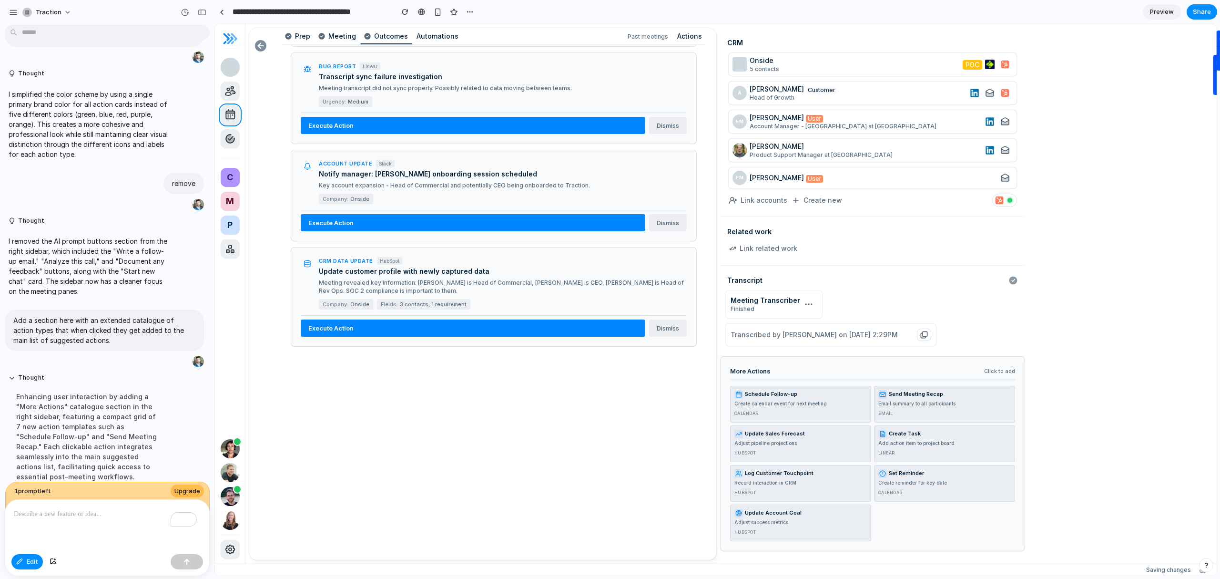
scroll to position [1031, 0]
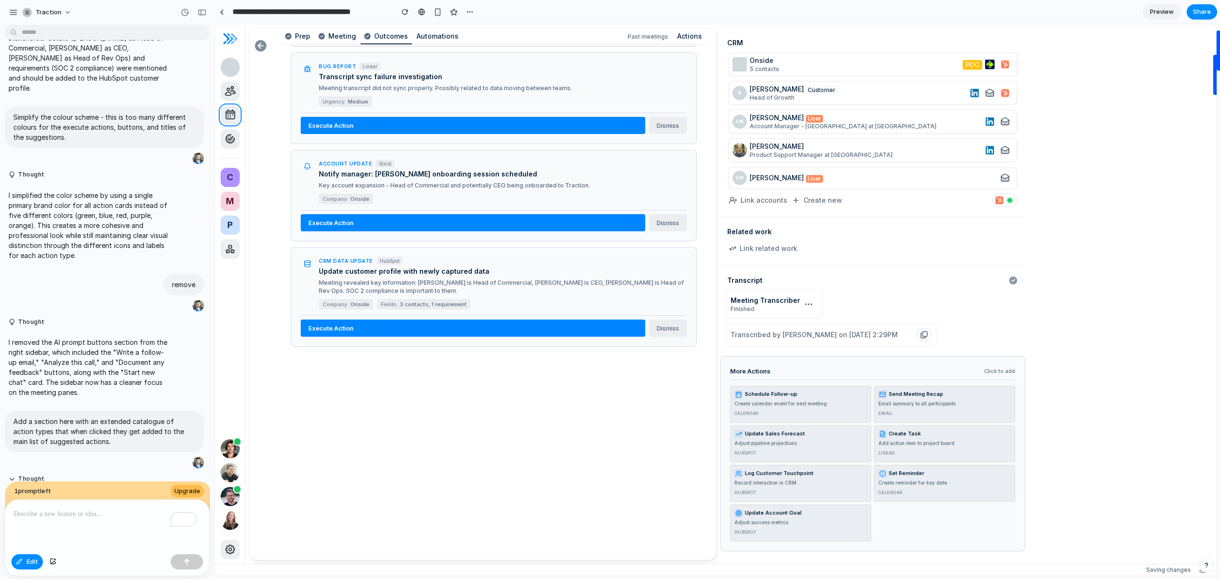
click at [563, 8] on section "**********" at bounding box center [716, 12] width 1003 height 24
click at [24, 563] on button "Edit" at bounding box center [26, 561] width 31 height 15
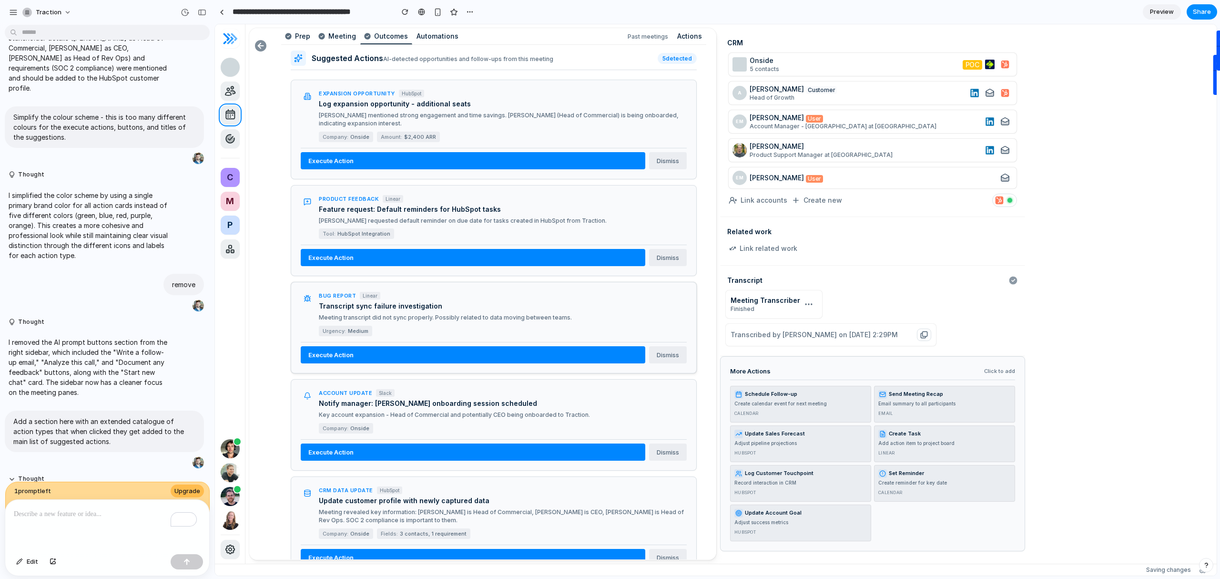
scroll to position [144, 0]
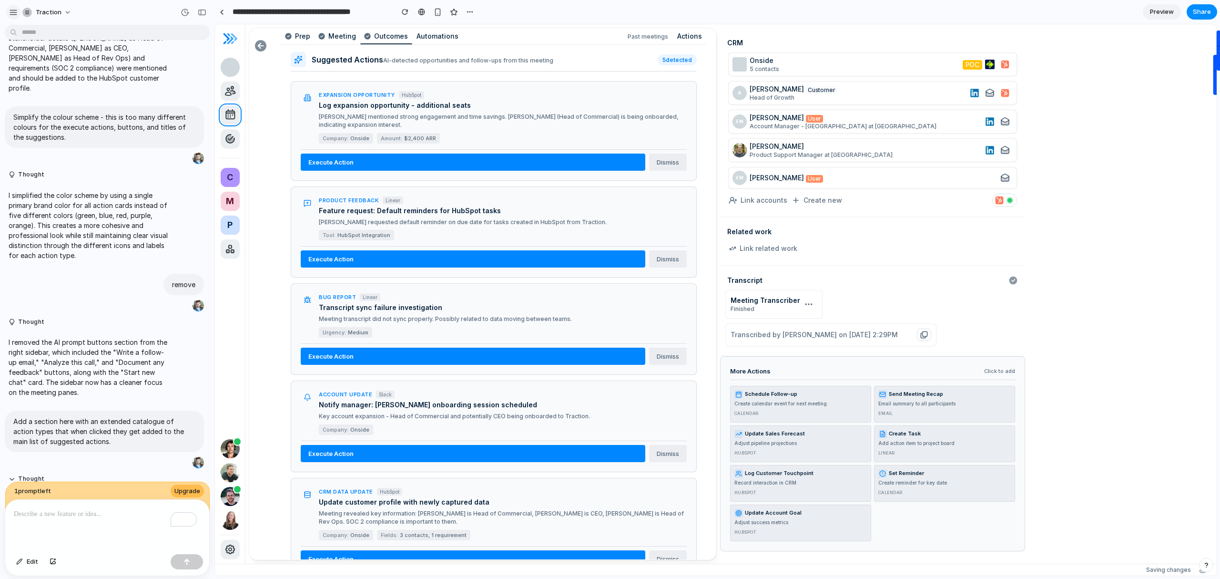
click at [15, 11] on div "button" at bounding box center [13, 12] width 9 height 9
click at [206, 13] on div "button" at bounding box center [202, 12] width 9 height 7
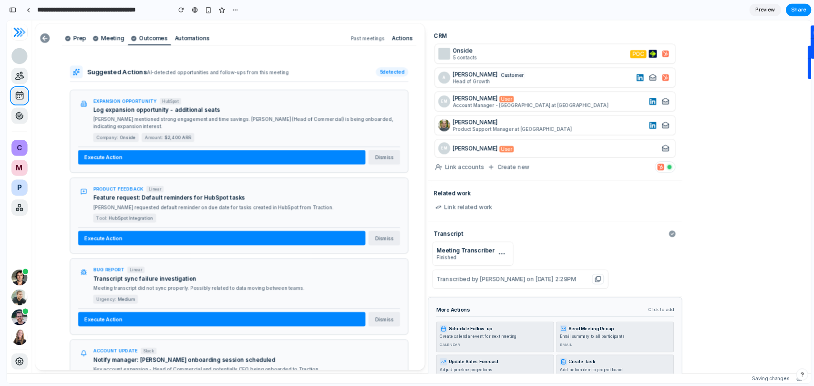
scroll to position [118, 0]
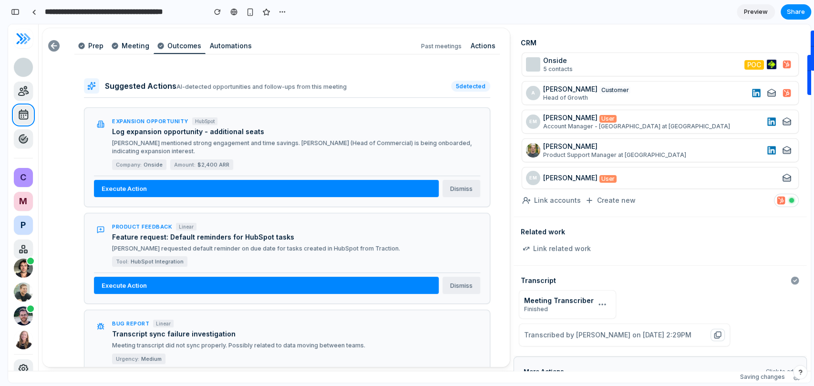
click at [749, 12] on span "Preview" at bounding box center [756, 12] width 24 height 10
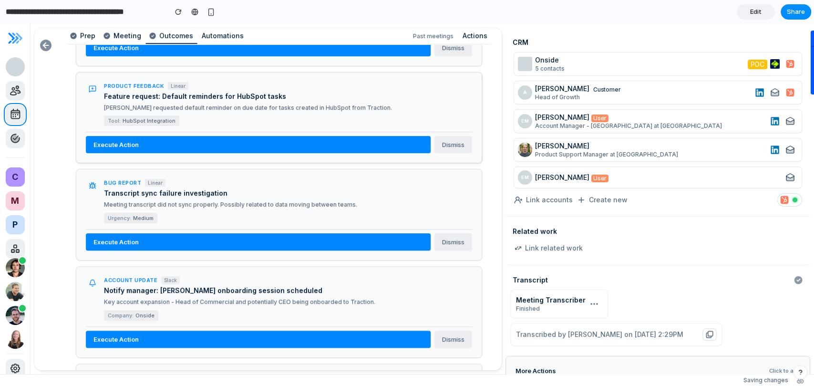
scroll to position [47, 0]
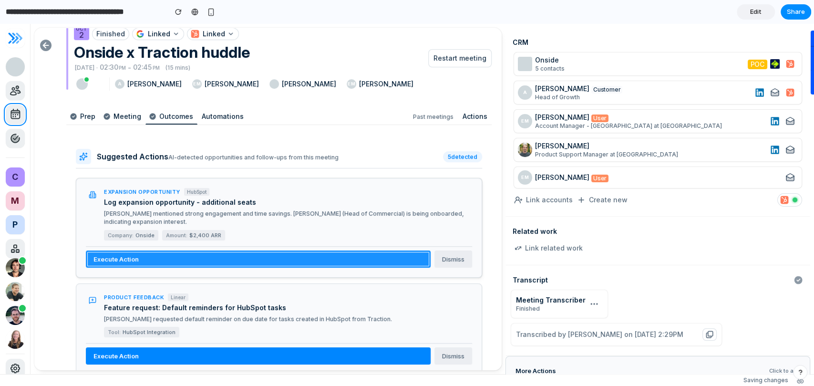
click at [140, 250] on button "Execute Action" at bounding box center [258, 258] width 345 height 17
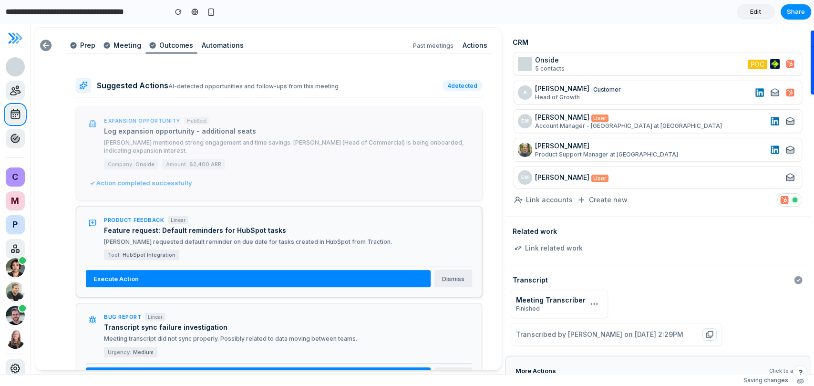
scroll to position [133, 0]
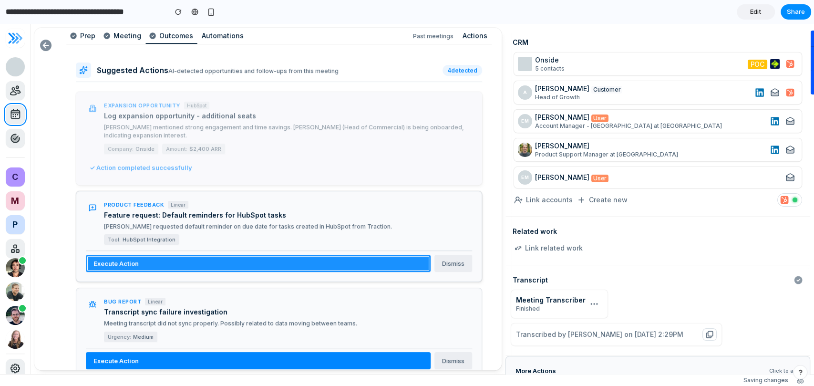
click at [117, 255] on button "Execute Action" at bounding box center [258, 263] width 345 height 17
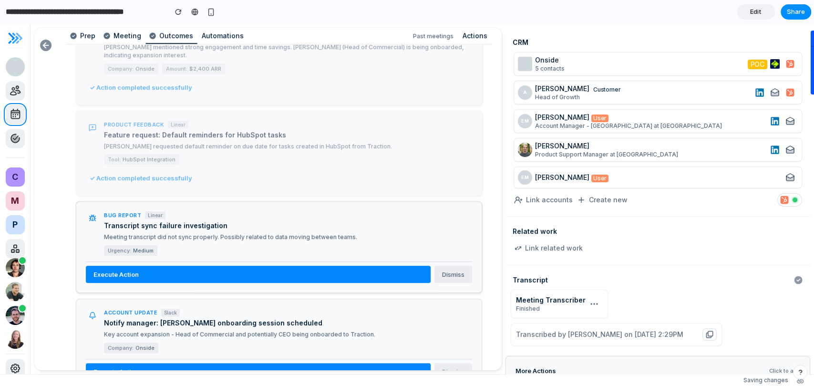
scroll to position [214, 0]
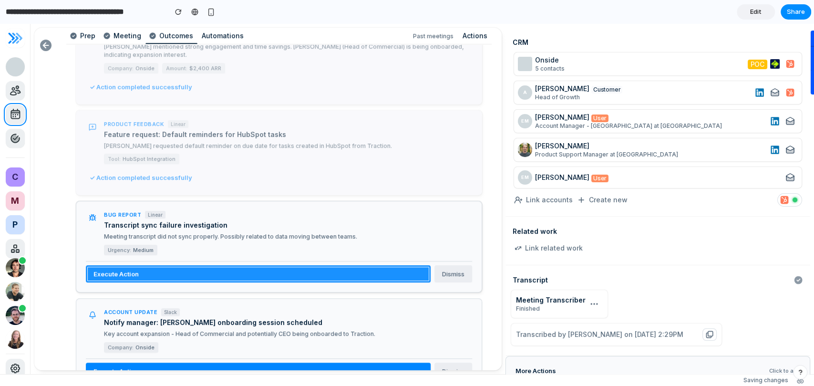
click at [209, 266] on button "Execute Action" at bounding box center [258, 273] width 345 height 17
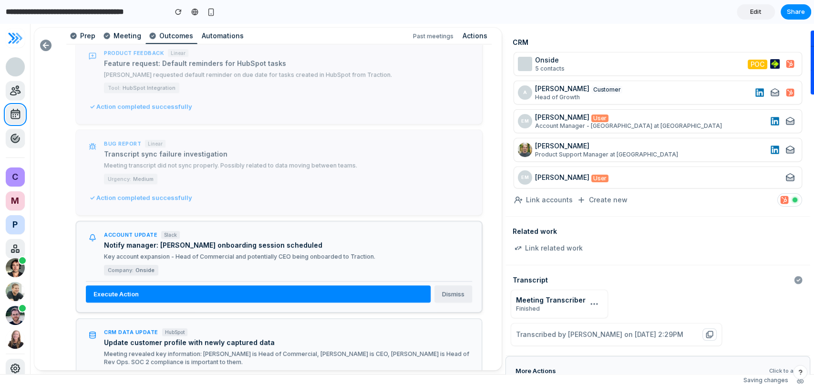
scroll to position [285, 0]
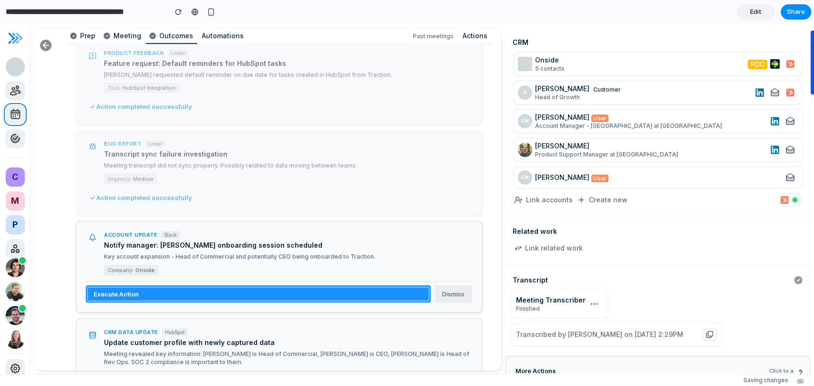
click at [173, 285] on button "Execute Action" at bounding box center [258, 293] width 345 height 17
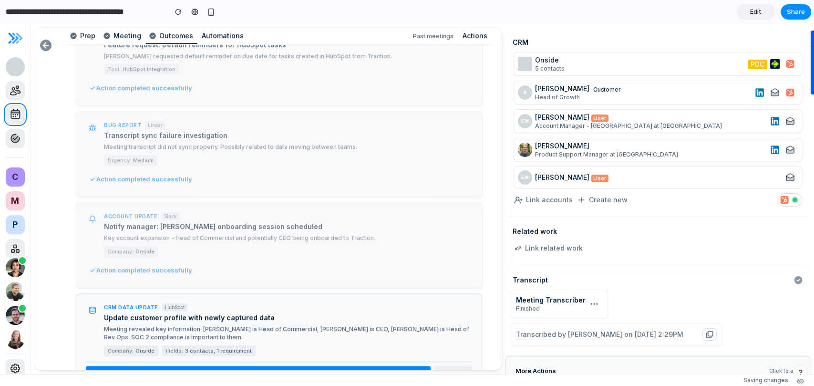
scroll to position [368, 0]
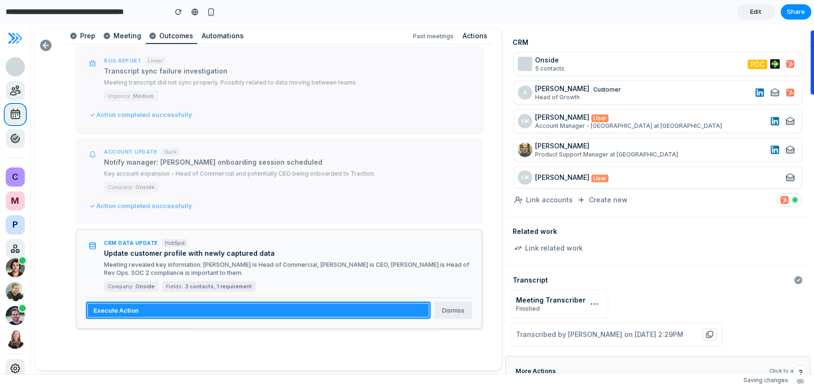
click at [172, 301] on button "Execute Action" at bounding box center [258, 309] width 345 height 17
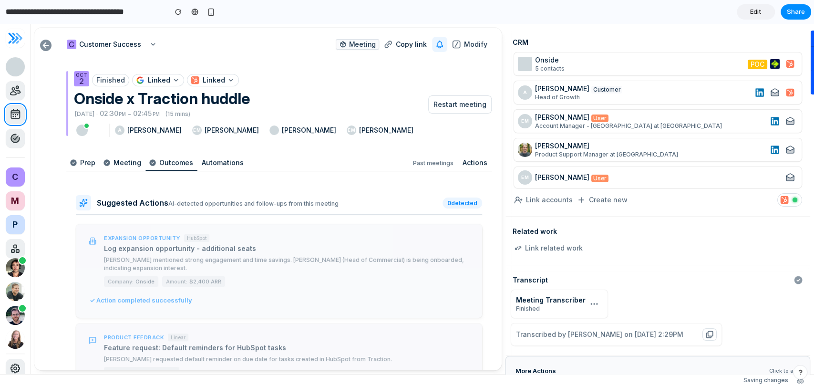
scroll to position [0, 0]
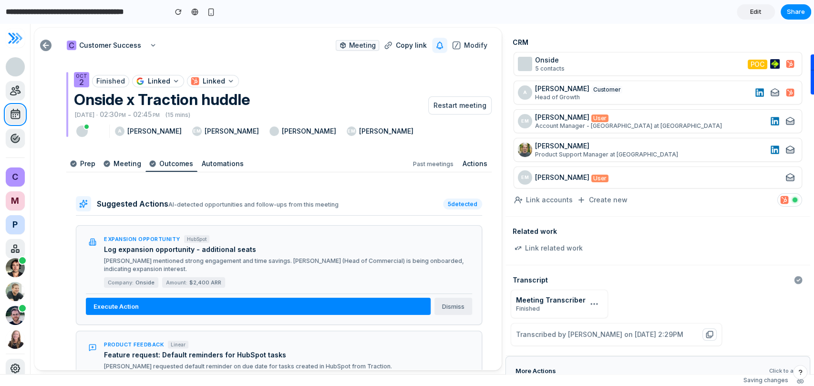
click at [113, 12] on input "**********" at bounding box center [84, 11] width 160 height 17
click at [160, 12] on input "**********" at bounding box center [84, 11] width 160 height 17
drag, startPoint x: 155, startPoint y: 12, endPoint x: 82, endPoint y: 10, distance: 73.0
click at [83, 11] on input "**********" at bounding box center [84, 11] width 160 height 17
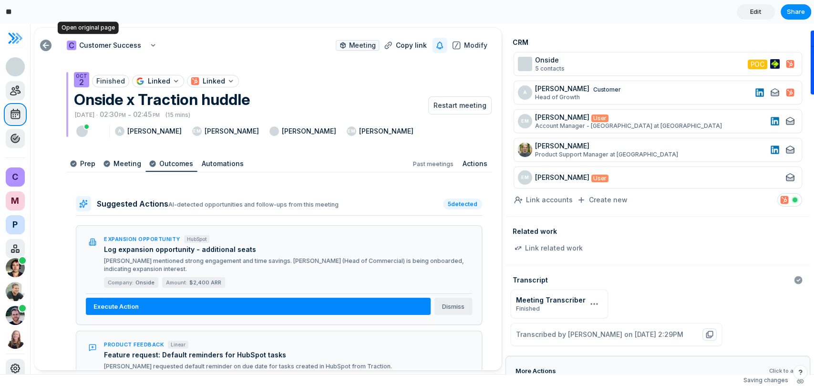
type input "*"
type input "**********"
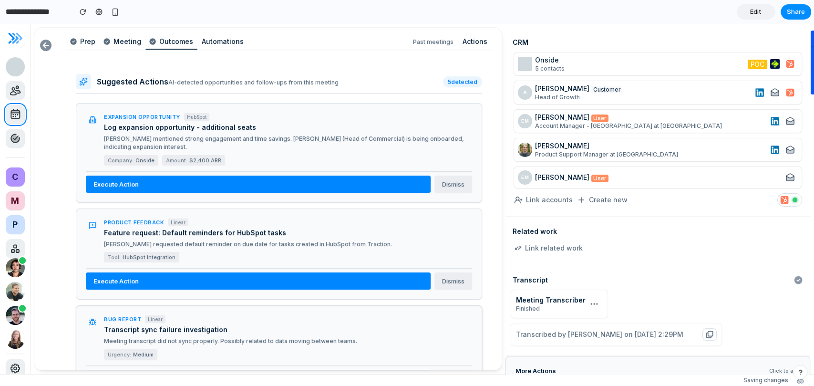
scroll to position [120, 0]
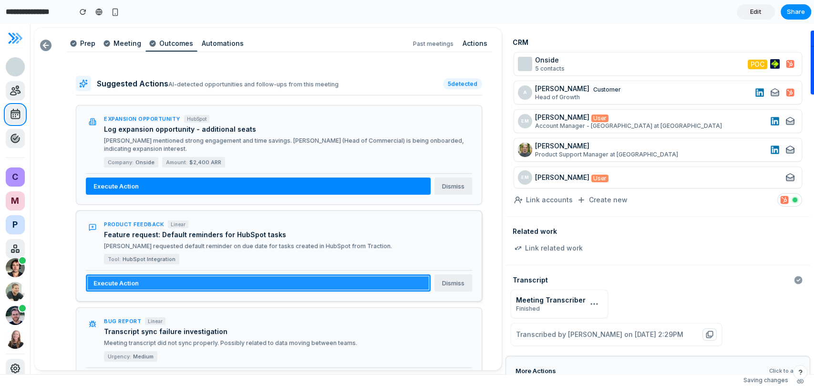
click at [152, 274] on button "Execute Action" at bounding box center [258, 282] width 345 height 17
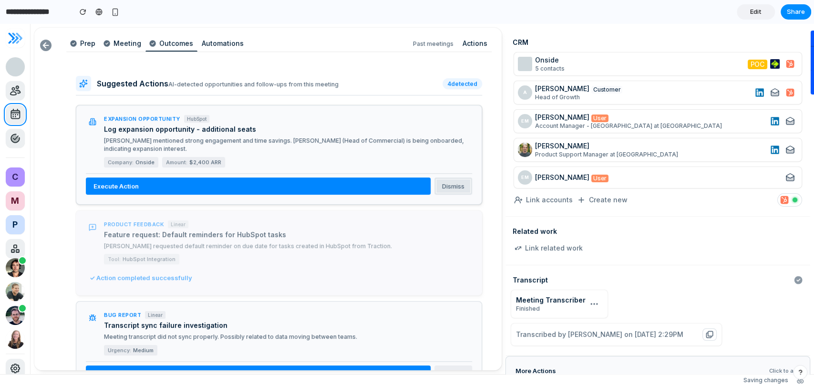
click at [444, 177] on button "Dismiss" at bounding box center [453, 185] width 38 height 17
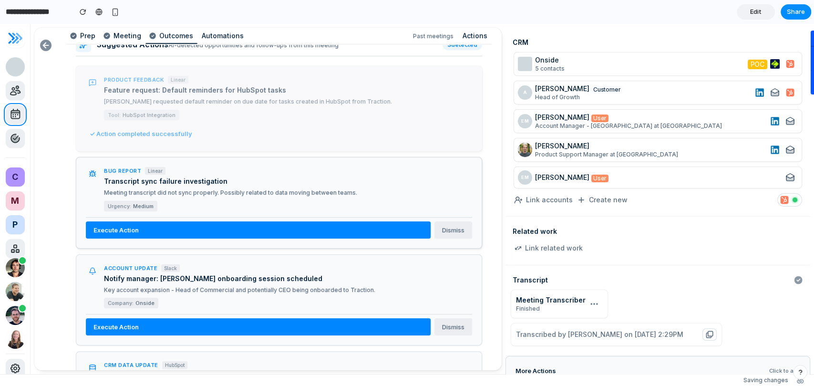
scroll to position [200, 0]
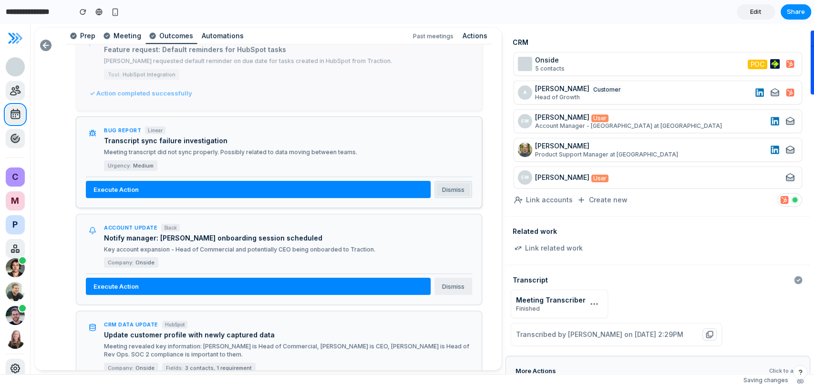
click at [447, 188] on button "Dismiss" at bounding box center [453, 189] width 38 height 17
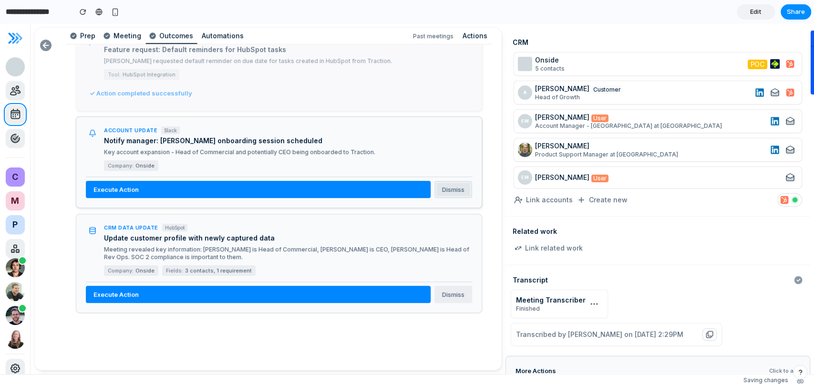
click at [445, 193] on button "Dismiss" at bounding box center [453, 189] width 38 height 17
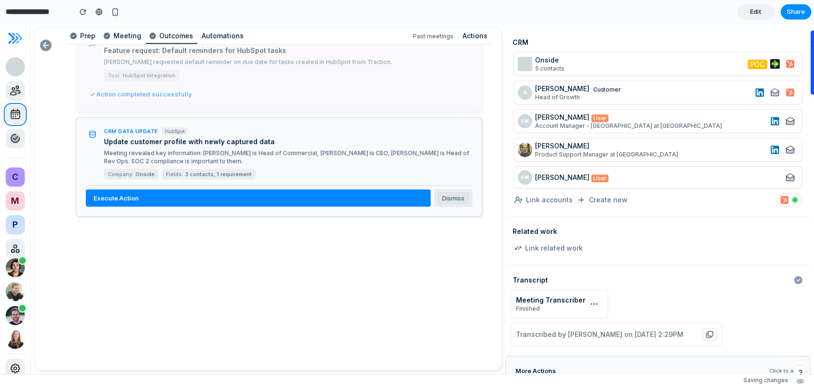
click at [445, 193] on button "Dismiss" at bounding box center [453, 197] width 38 height 17
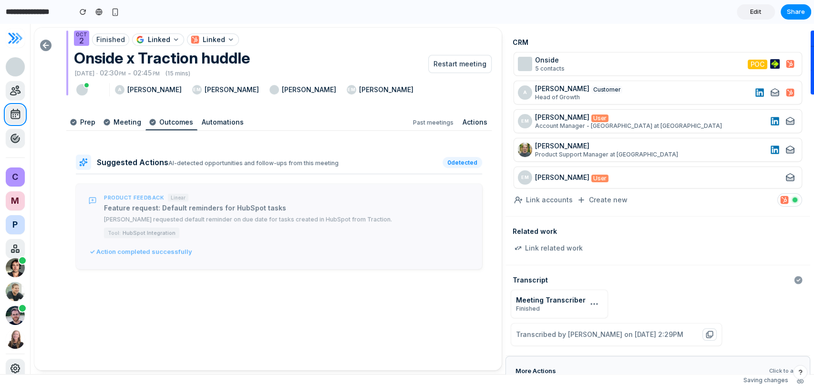
scroll to position [0, 0]
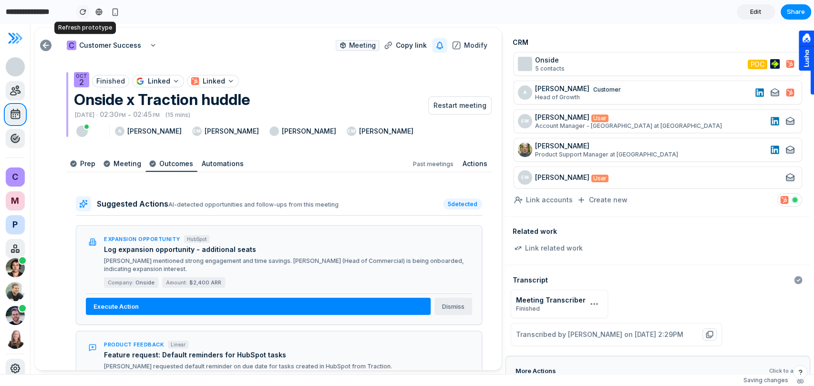
click at [80, 12] on div "button" at bounding box center [83, 12] width 7 height 7
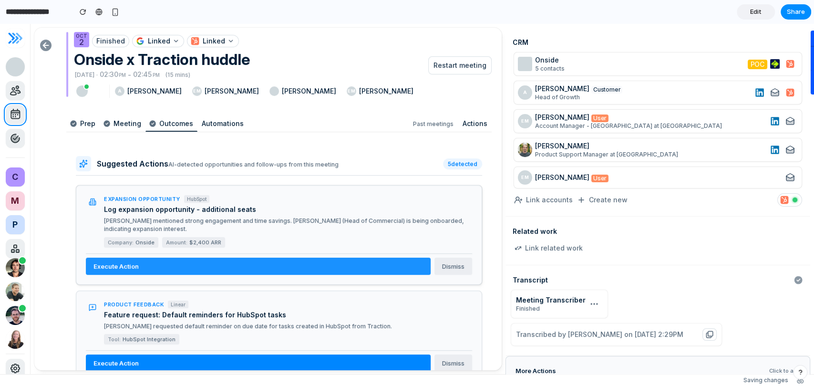
scroll to position [80, 0]
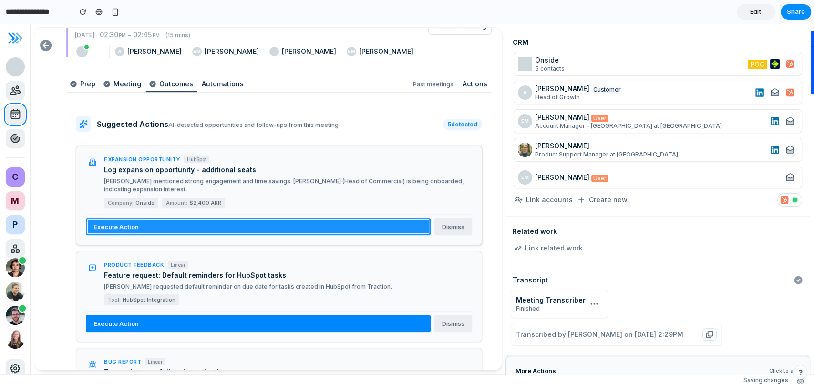
click at [248, 218] on button "Execute Action" at bounding box center [258, 226] width 345 height 17
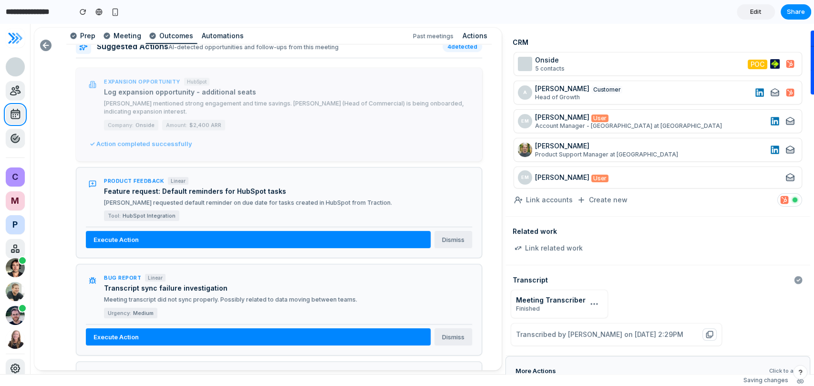
scroll to position [157, 0]
click at [462, 233] on button "Dismiss" at bounding box center [453, 239] width 38 height 17
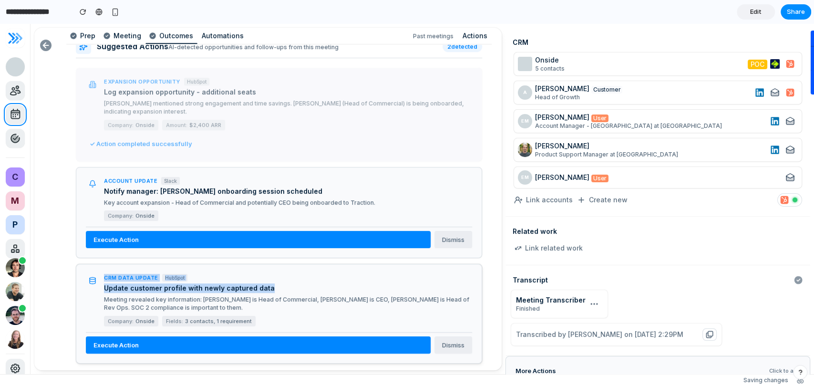
drag, startPoint x: 100, startPoint y: 278, endPoint x: 288, endPoint y: 279, distance: 188.8
click at [287, 279] on div "CRM Data Update HubSpot Update customer profile with newly captured data Meetin…" at bounding box center [279, 300] width 386 height 52
click at [287, 283] on h4 "Update customer profile with newly captured data" at bounding box center [288, 288] width 368 height 10
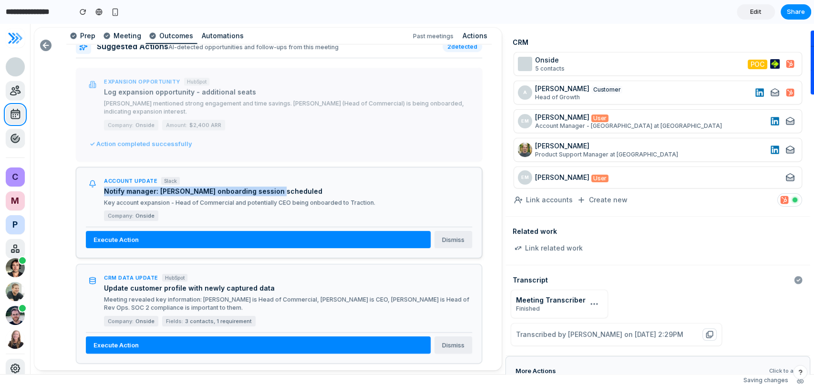
drag, startPoint x: 105, startPoint y: 177, endPoint x: 280, endPoint y: 178, distance: 175.0
click at [279, 186] on h4 "Notify manager: [PERSON_NAME] onboarding session scheduled" at bounding box center [288, 191] width 368 height 10
click at [280, 186] on h4 "Notify manager: [PERSON_NAME] onboarding session scheduled" at bounding box center [288, 191] width 368 height 10
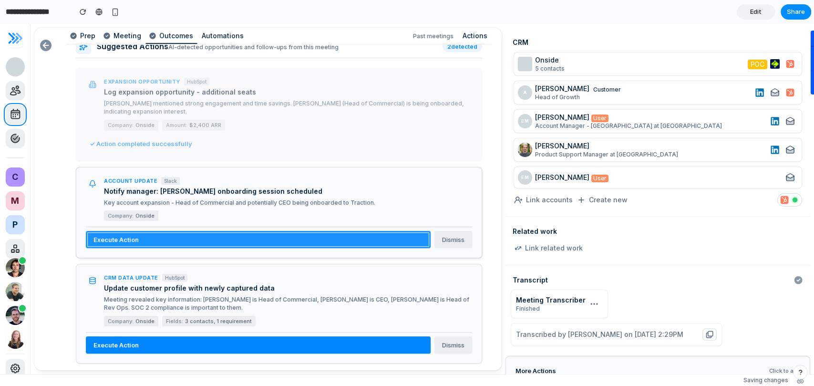
click at [188, 231] on button "Execute Action" at bounding box center [258, 239] width 345 height 17
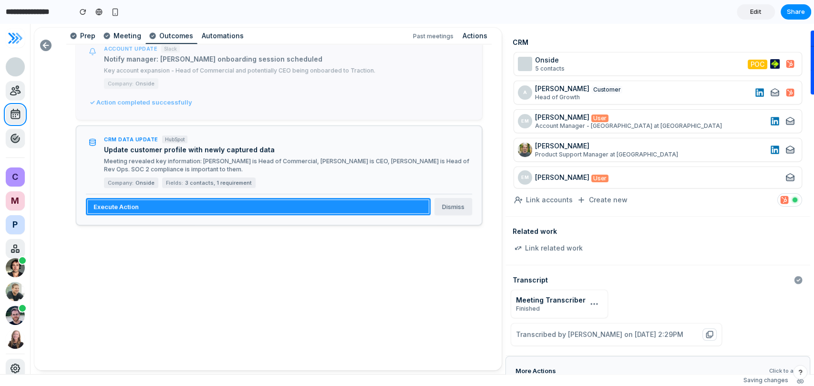
click at [254, 198] on button "Execute Action" at bounding box center [258, 206] width 345 height 17
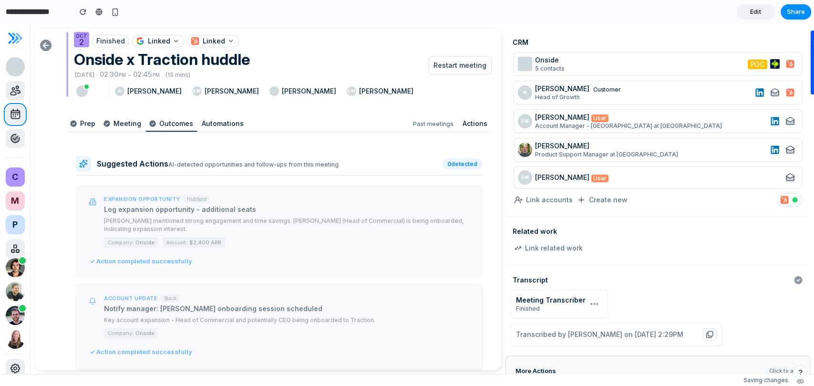
scroll to position [0, 0]
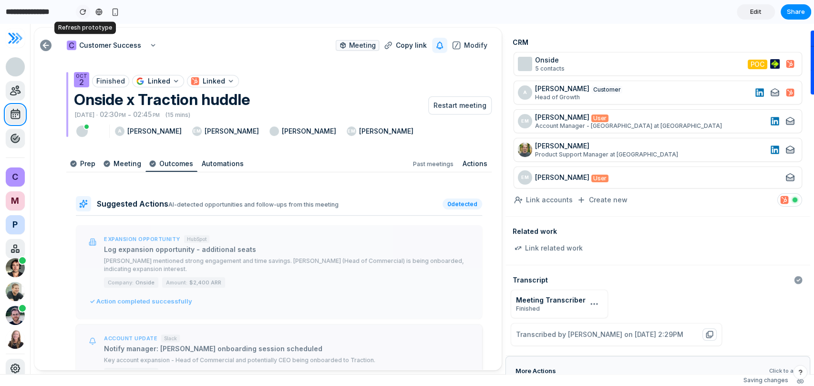
click at [83, 11] on div "button" at bounding box center [83, 12] width 7 height 7
